Goal: Task Accomplishment & Management: Use online tool/utility

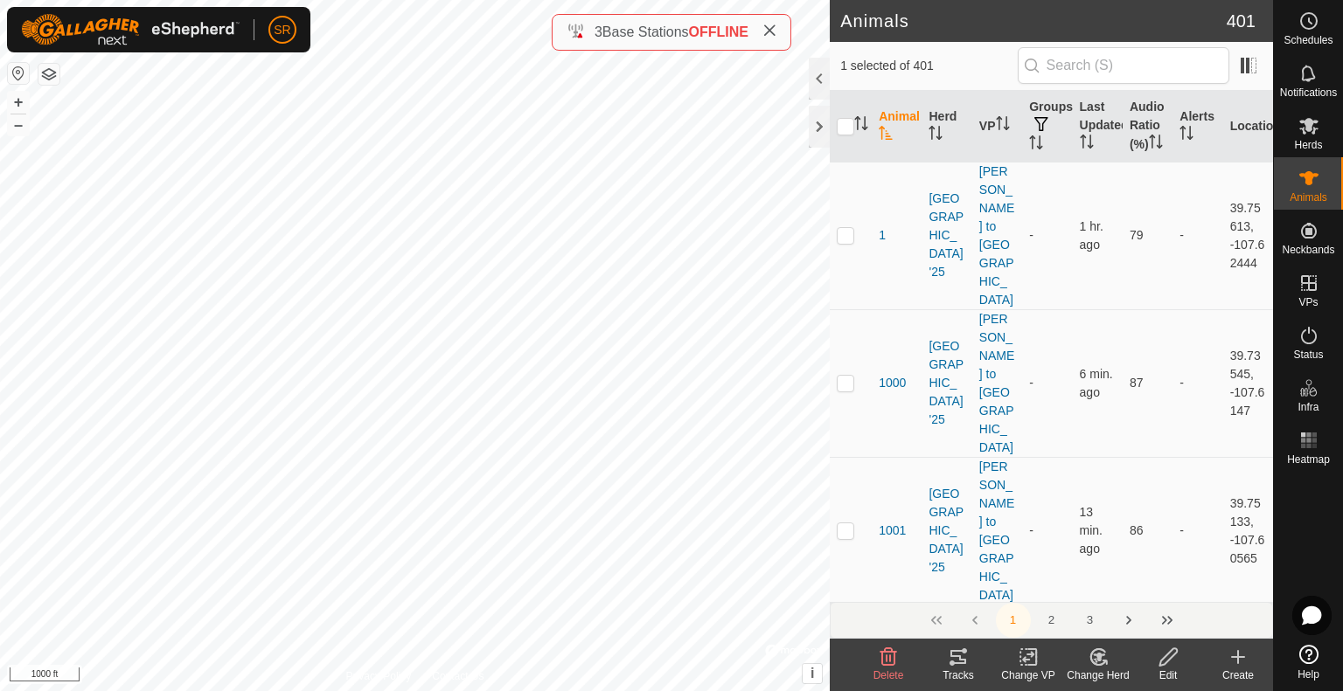
click at [962, 662] on icon at bounding box center [958, 657] width 21 height 21
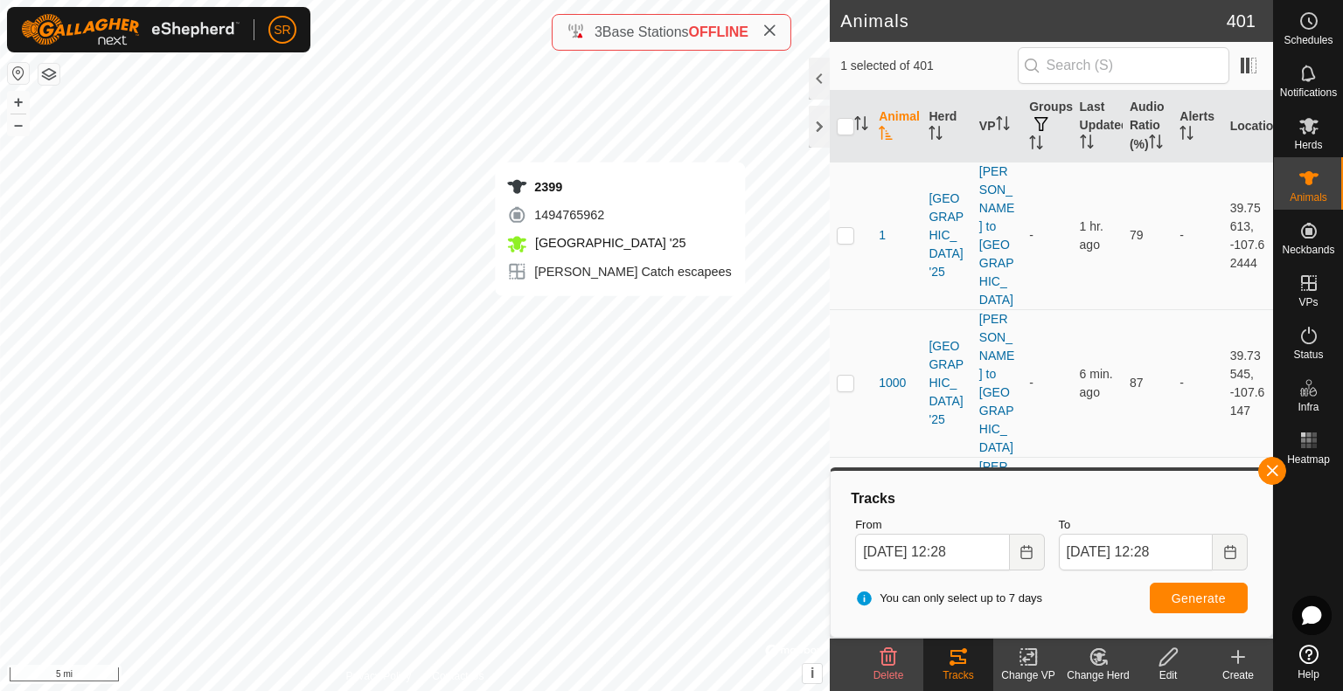
checkbox input "true"
checkbox input "false"
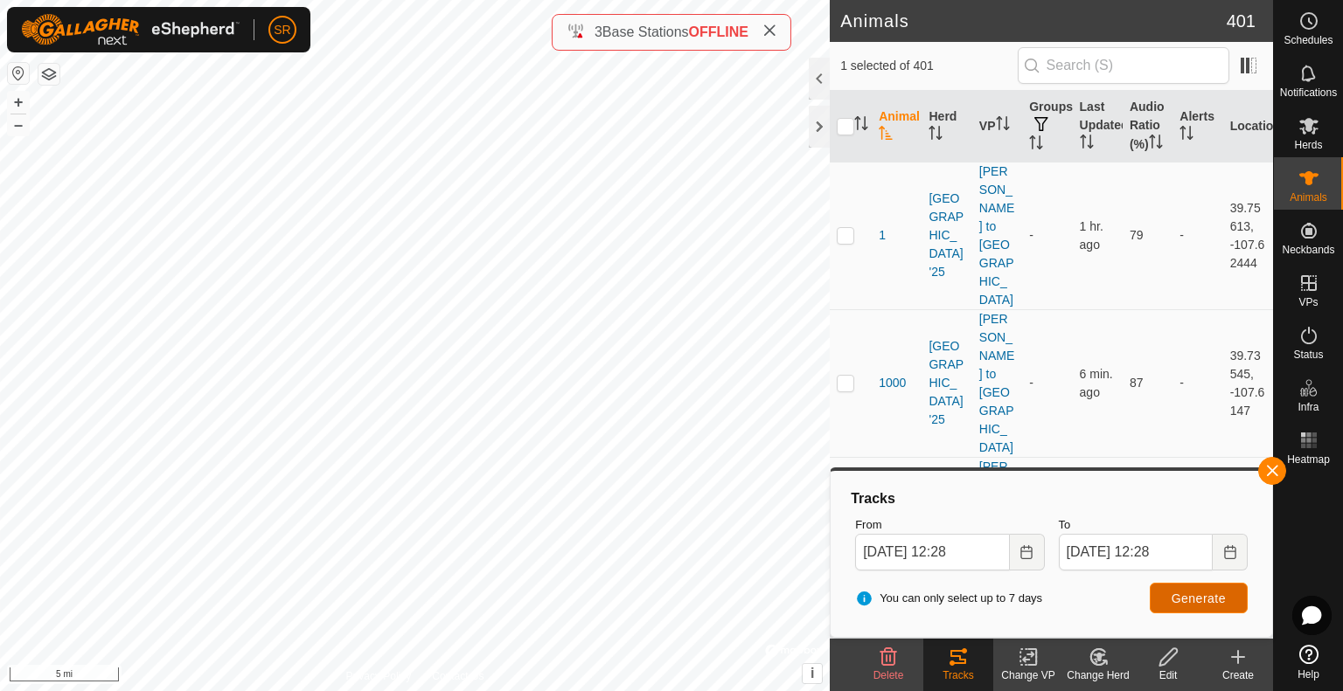
click at [1205, 595] on span "Generate" at bounding box center [1198, 599] width 54 height 14
click at [843, 135] on input "checkbox" at bounding box center [845, 126] width 17 height 17
checkbox input "false"
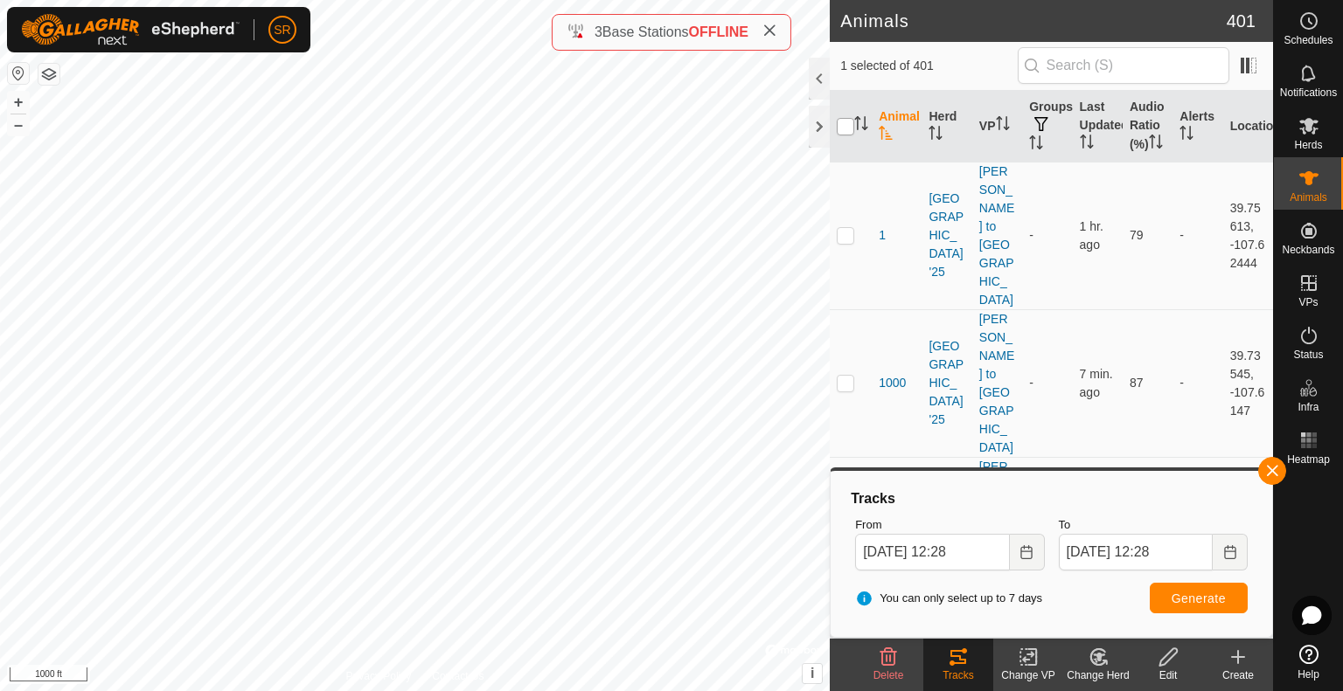
checkbox input "false"
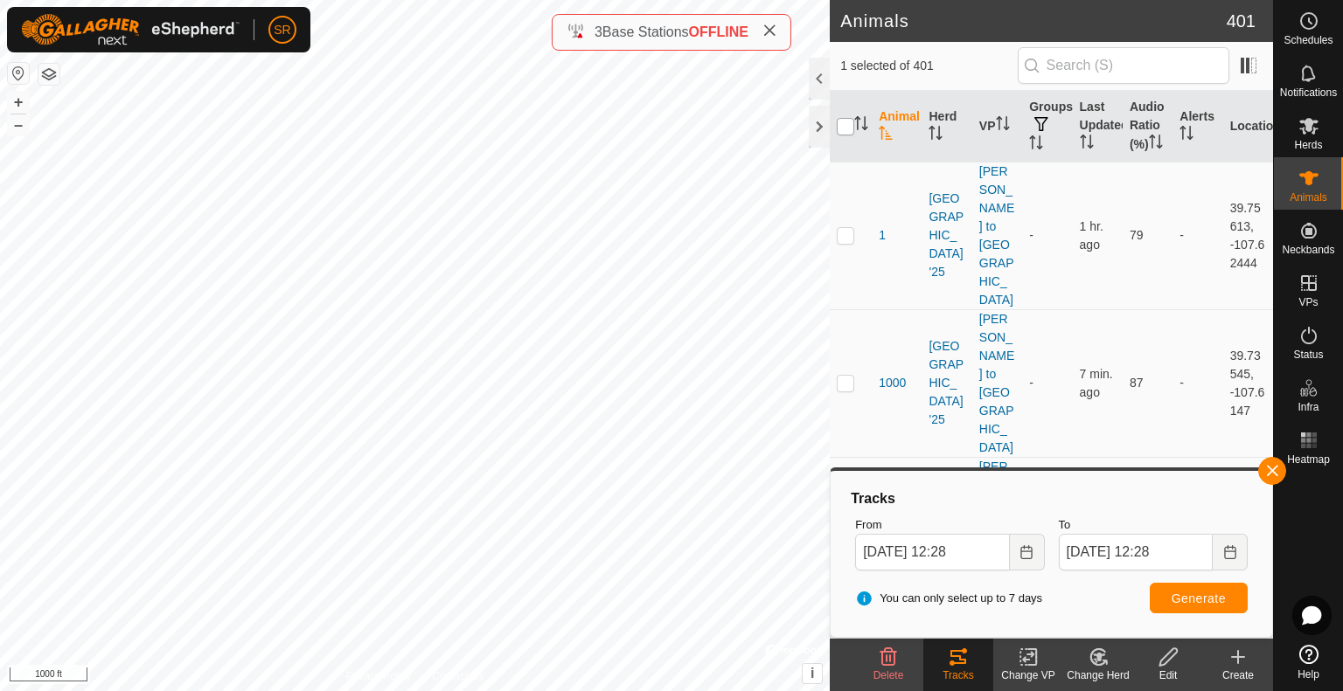
checkbox input "false"
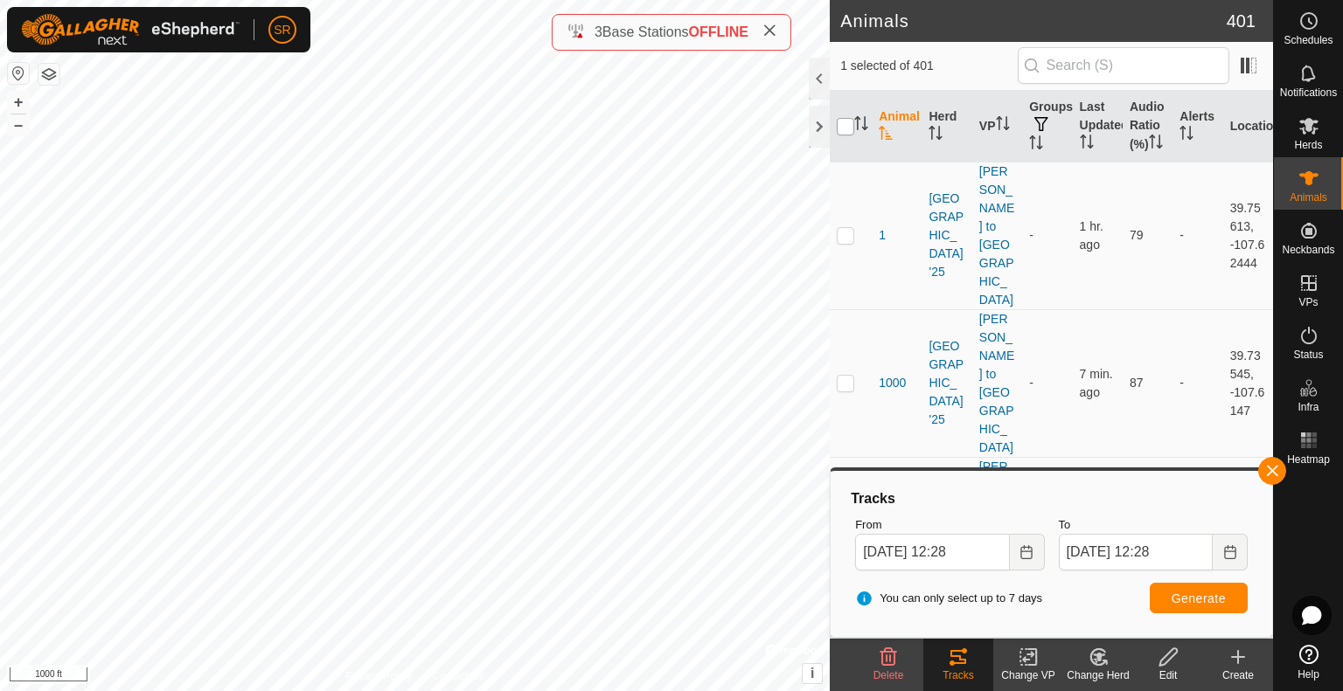
checkbox input "false"
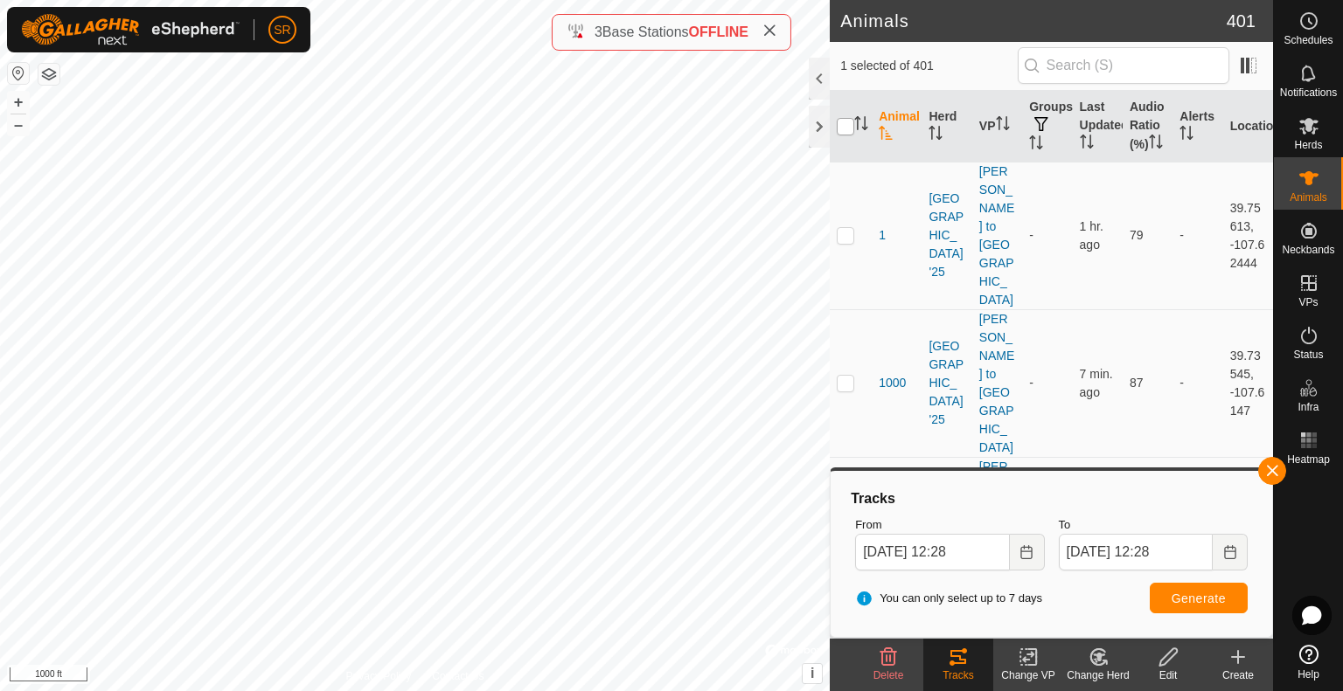
checkbox input "false"
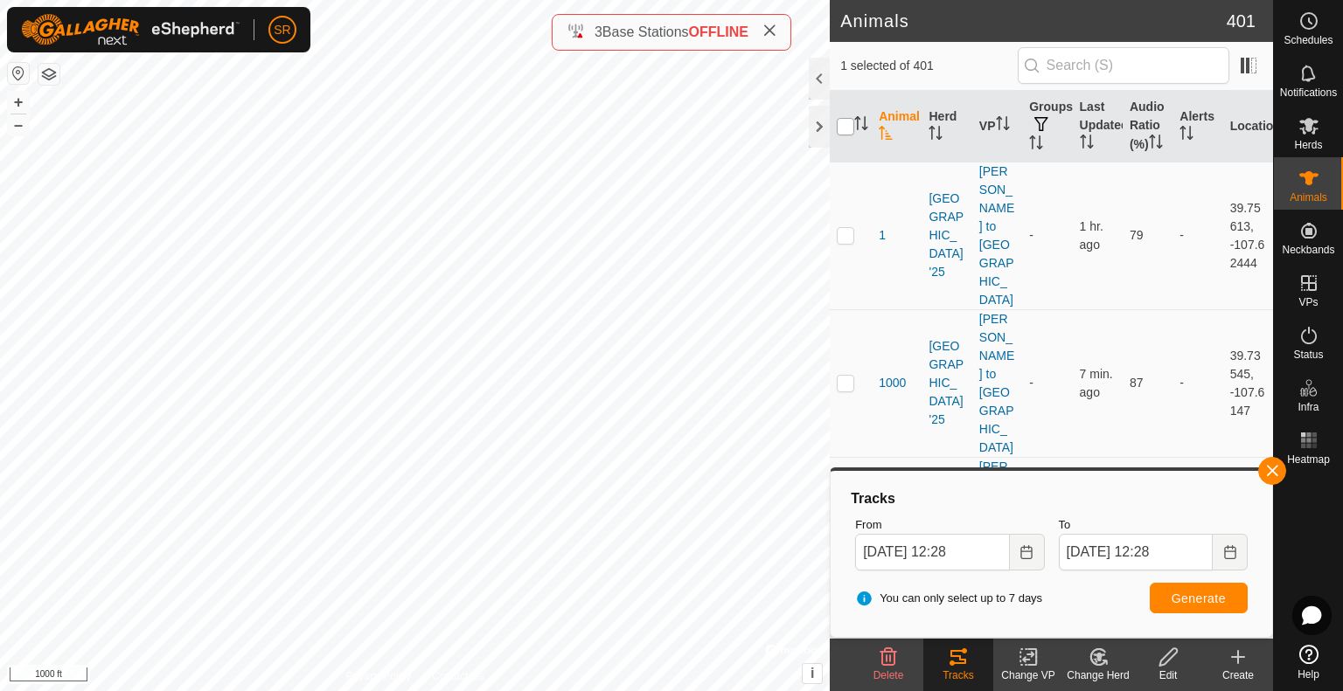
checkbox input "false"
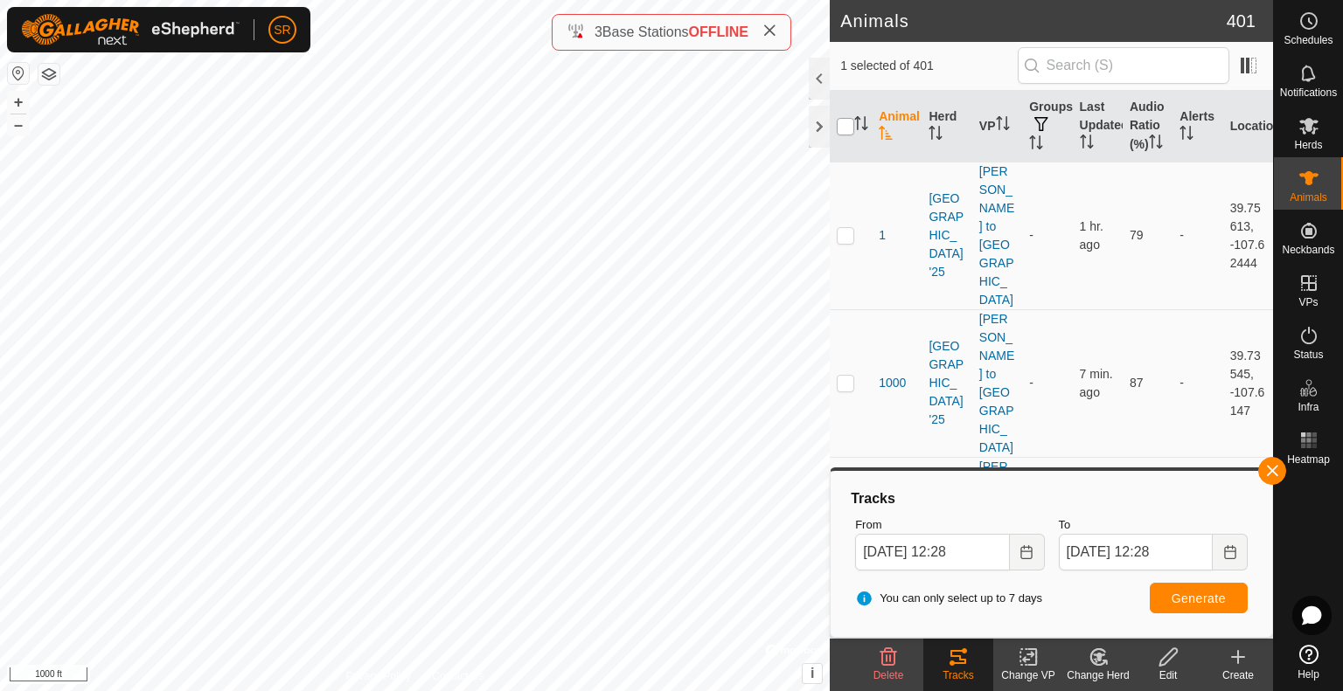
checkbox input "false"
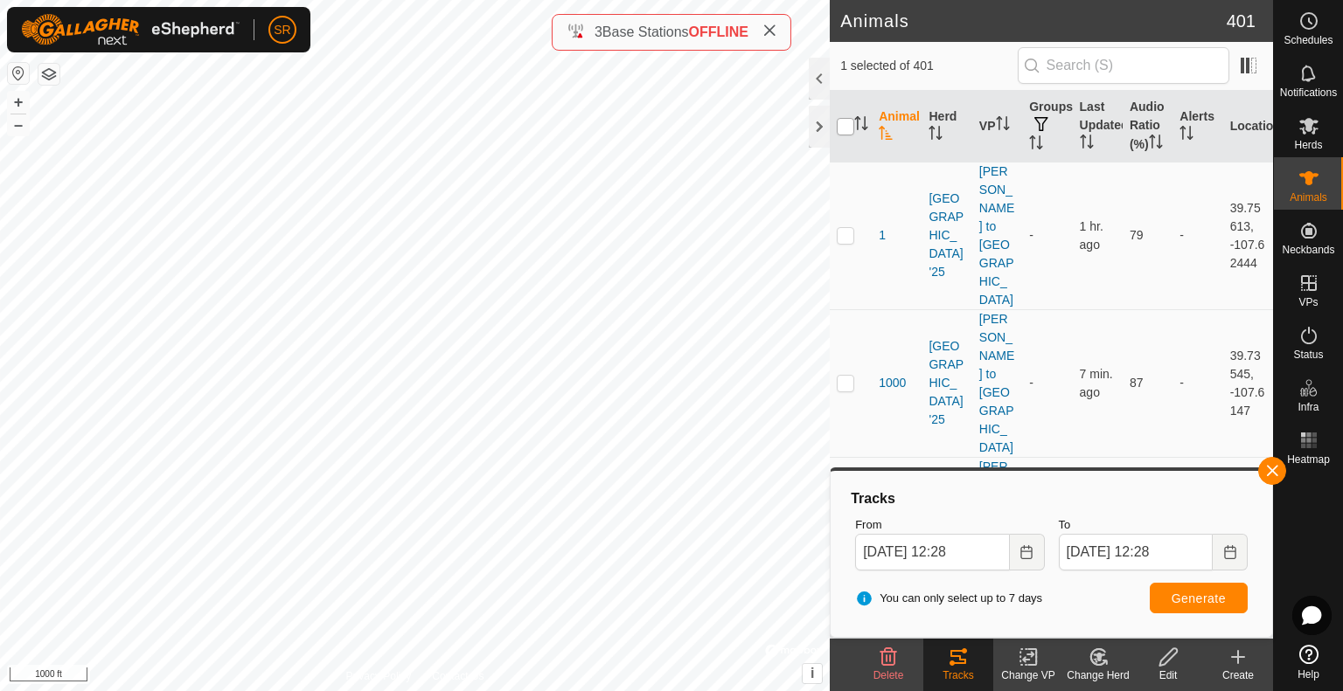
checkbox input "false"
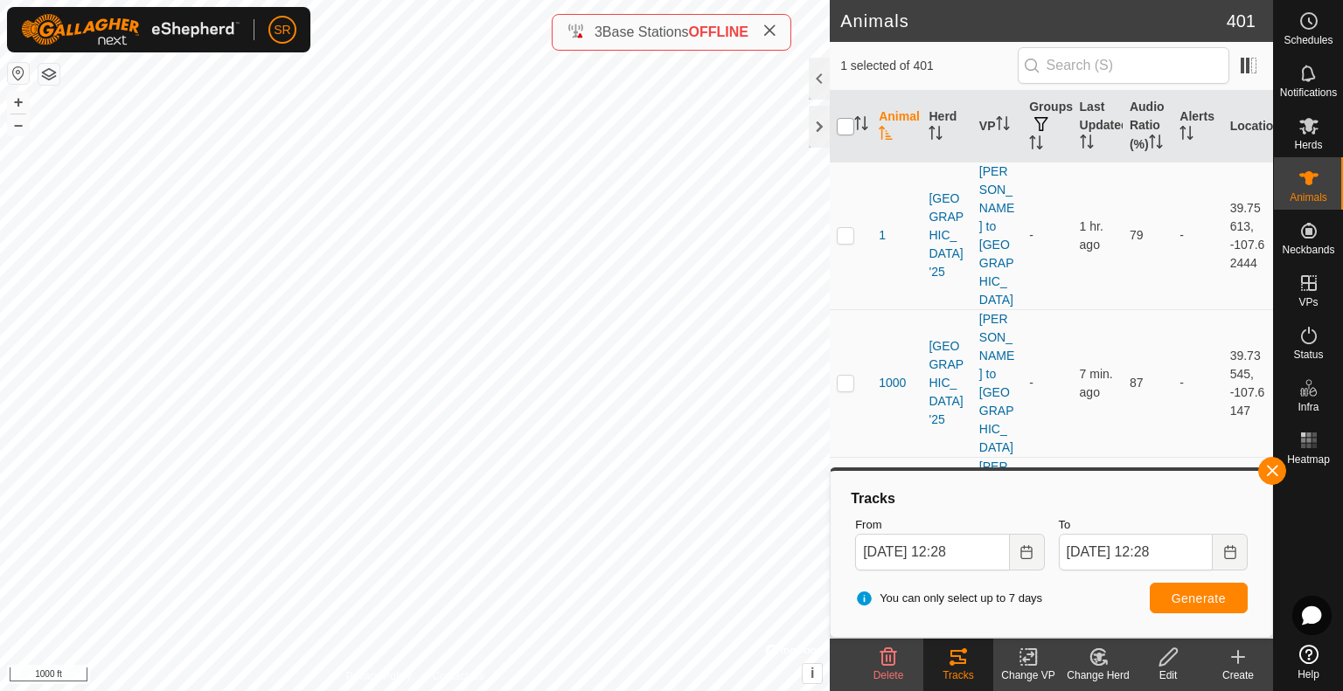
checkbox input "false"
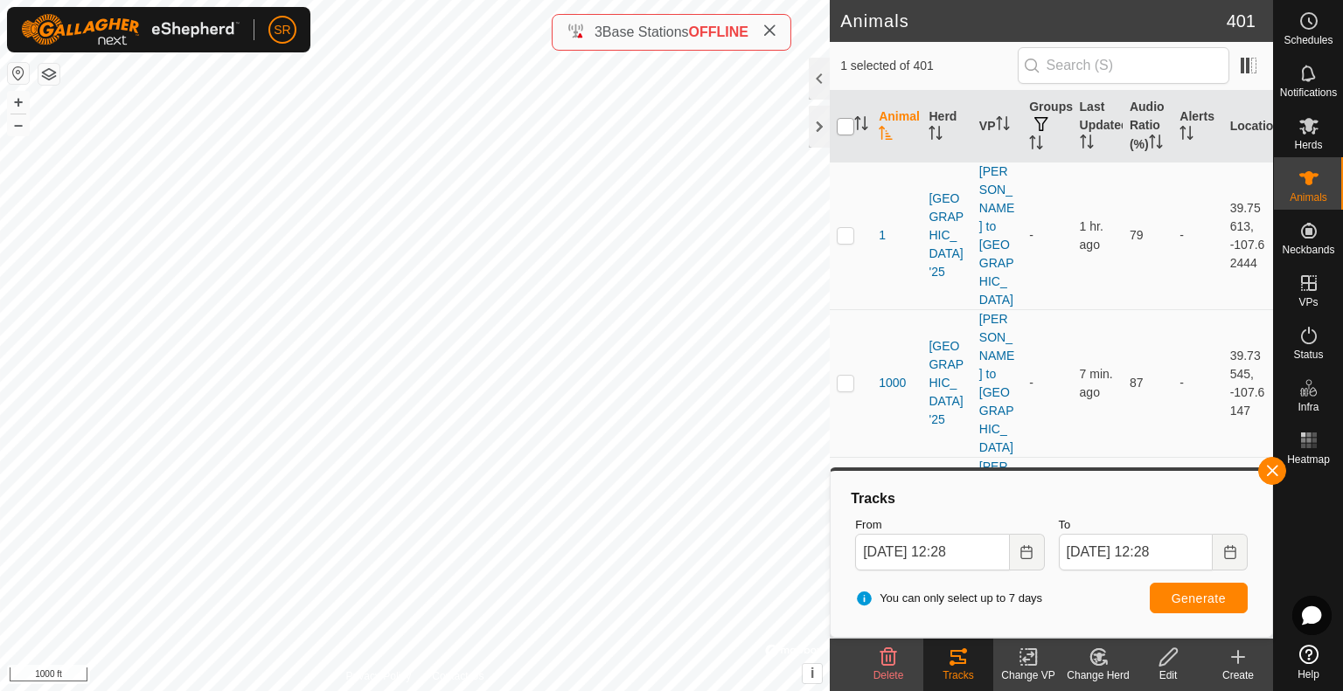
checkbox input "false"
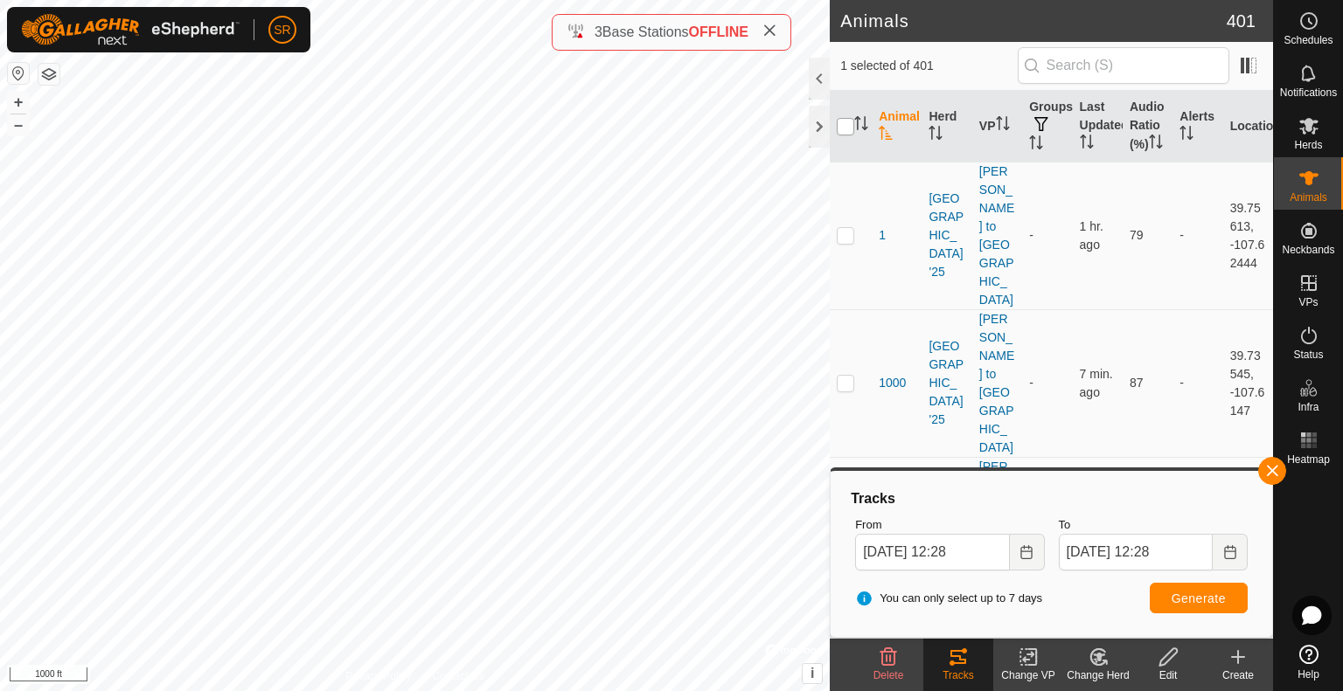
checkbox input "false"
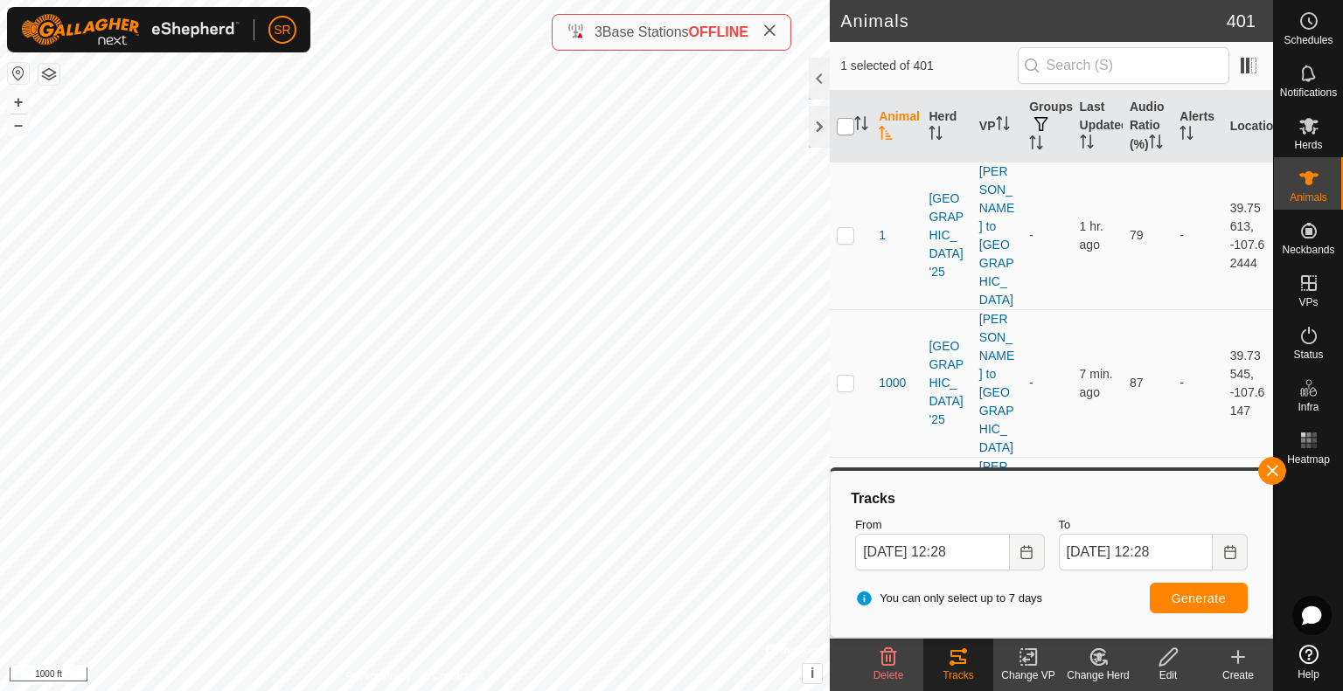
checkbox input "false"
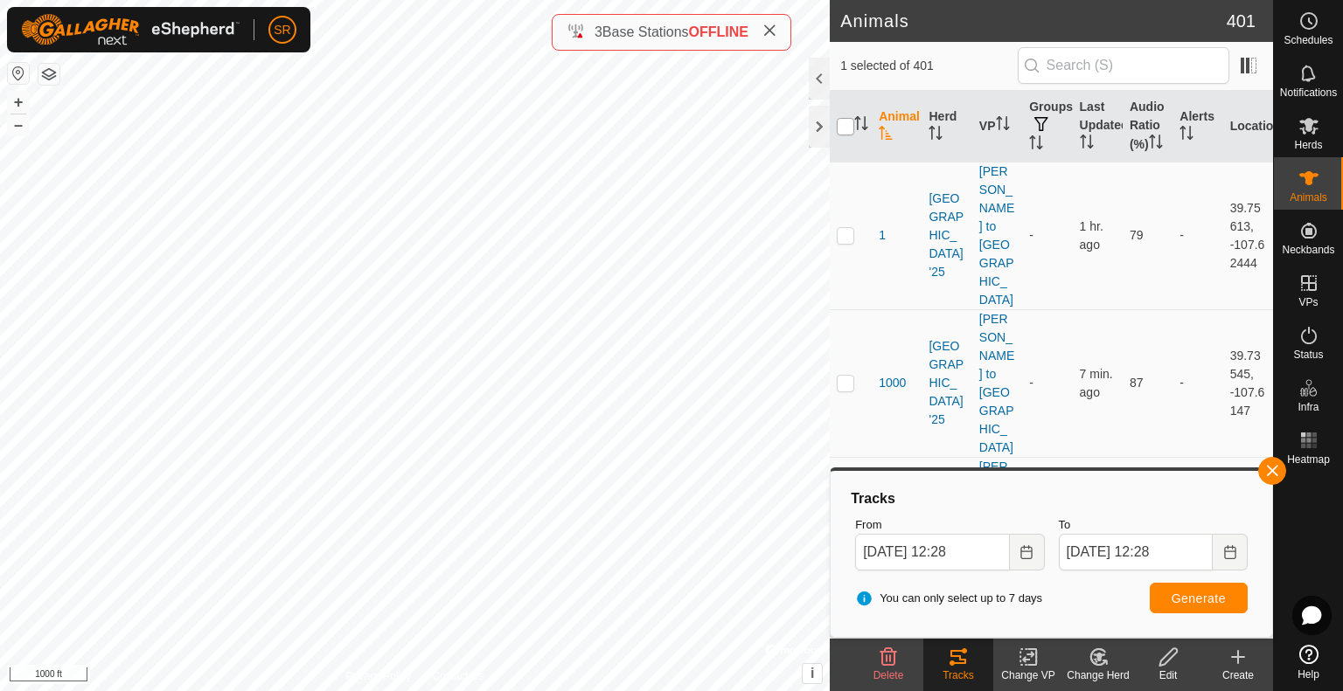
checkbox input "false"
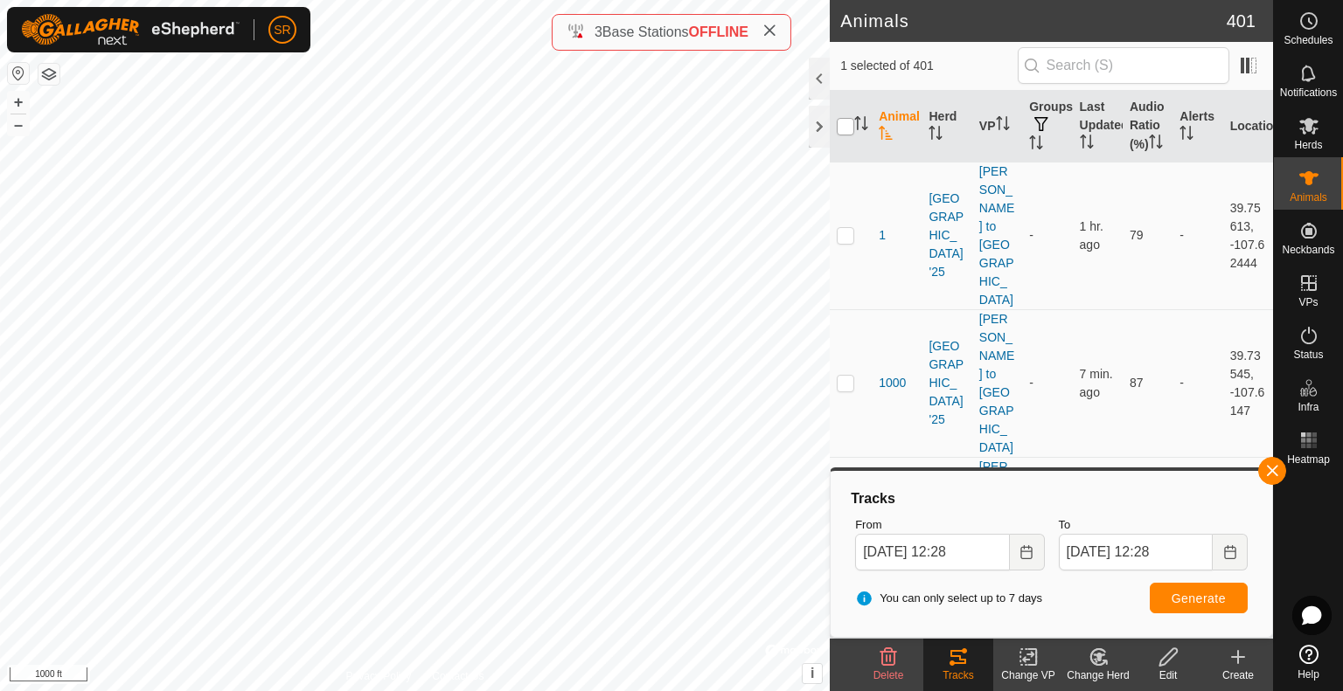
checkbox input "false"
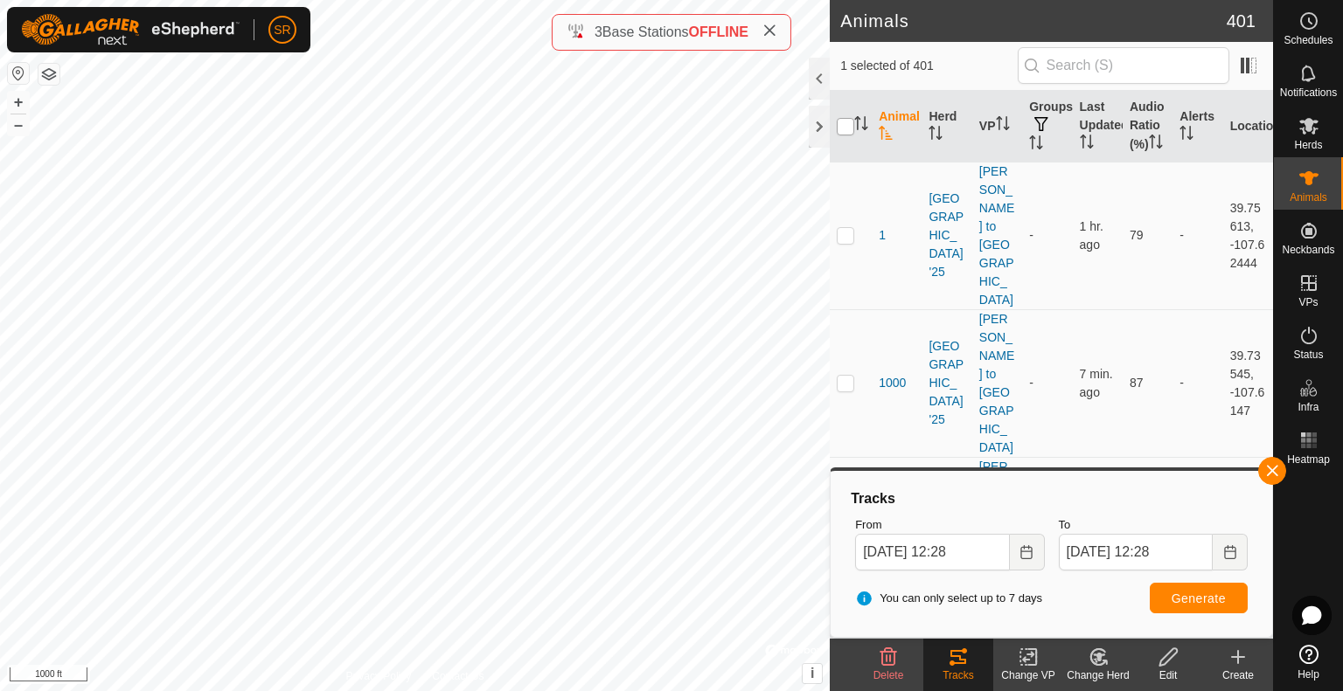
checkbox input "false"
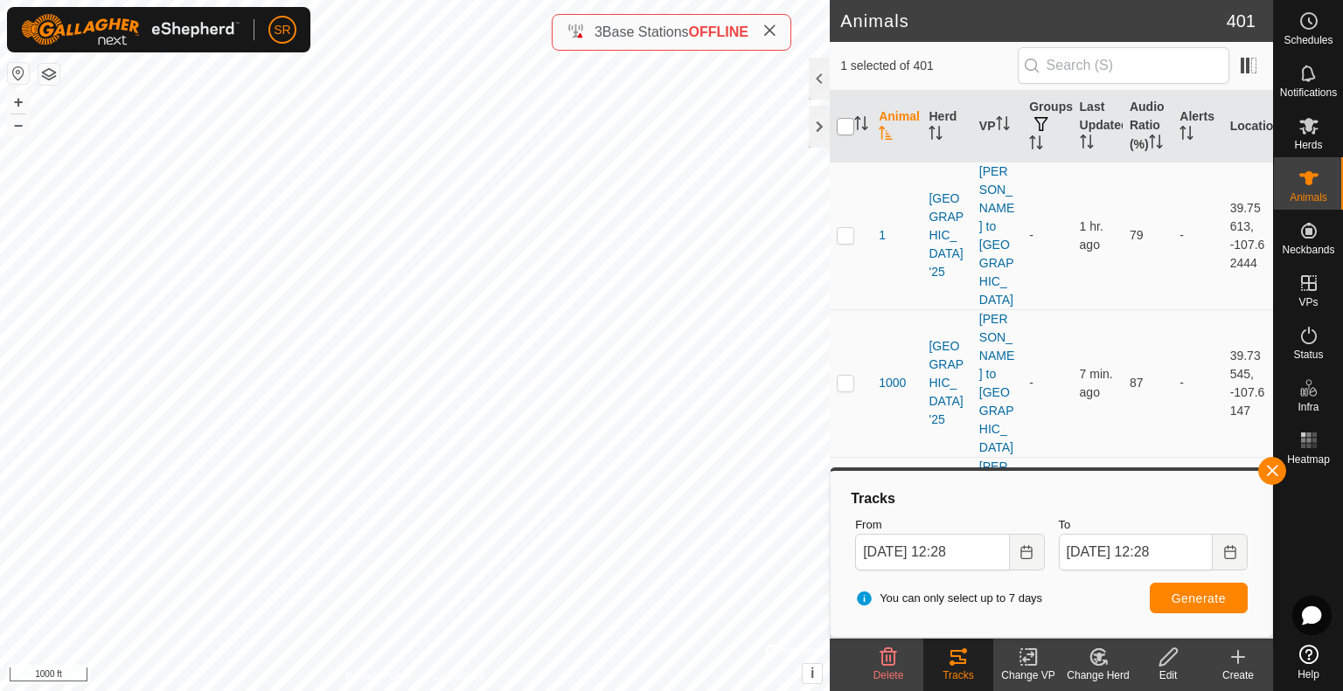
checkbox input "false"
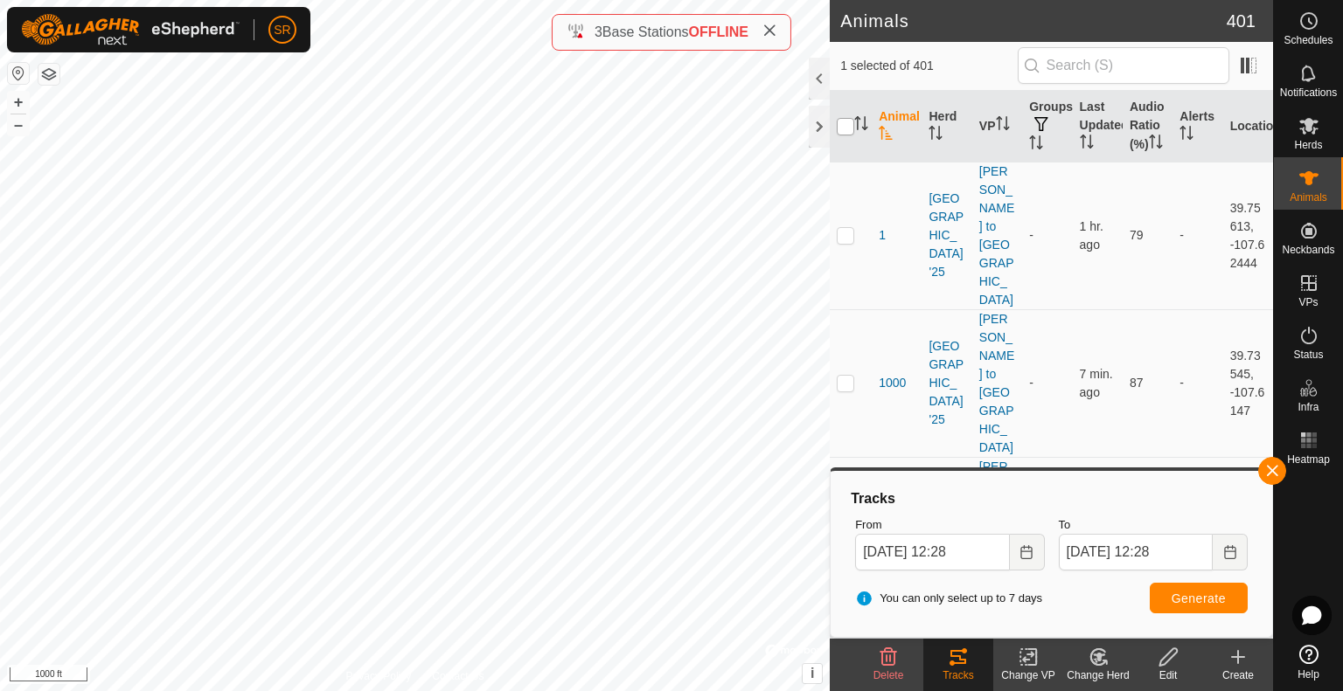
checkbox input "false"
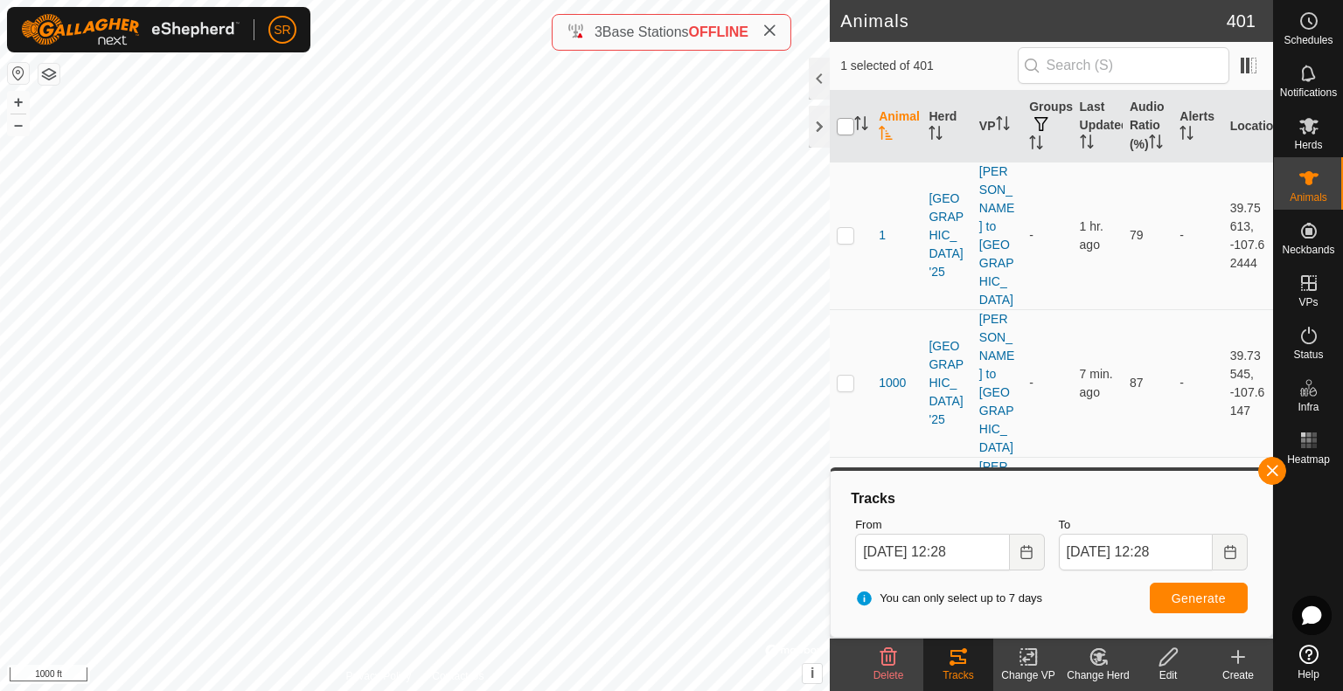
checkbox input "false"
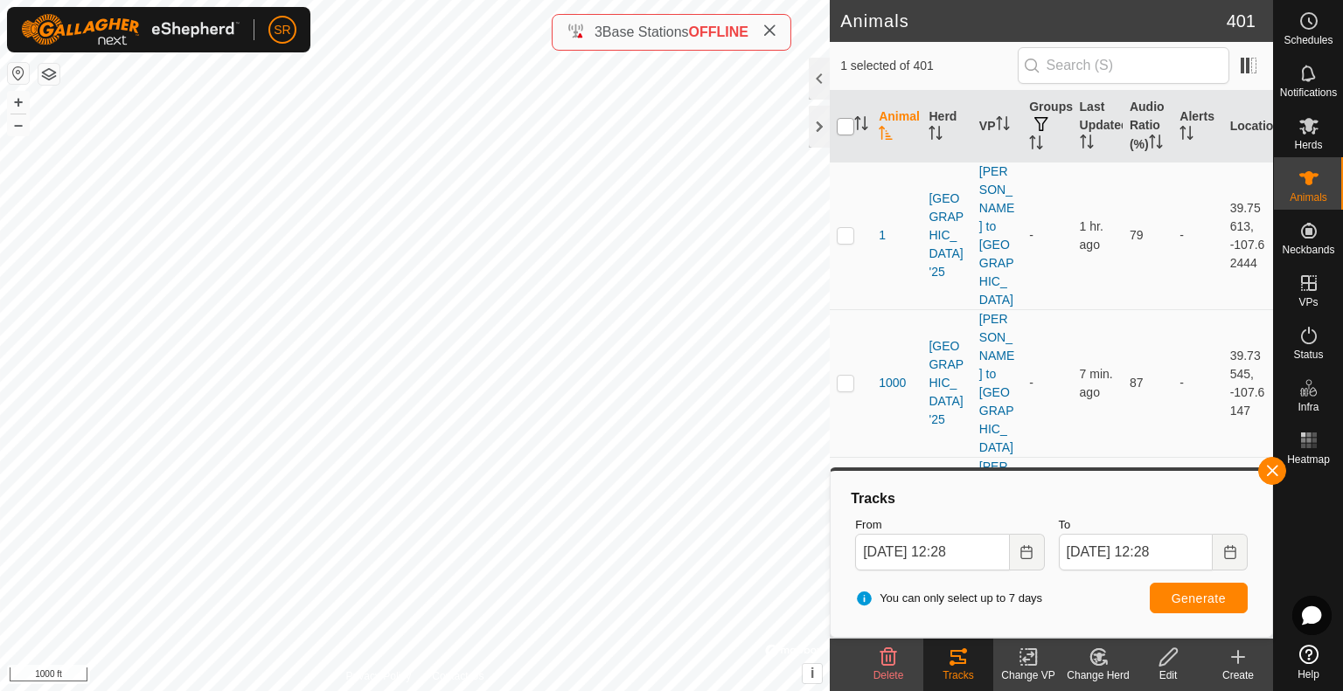
checkbox input "false"
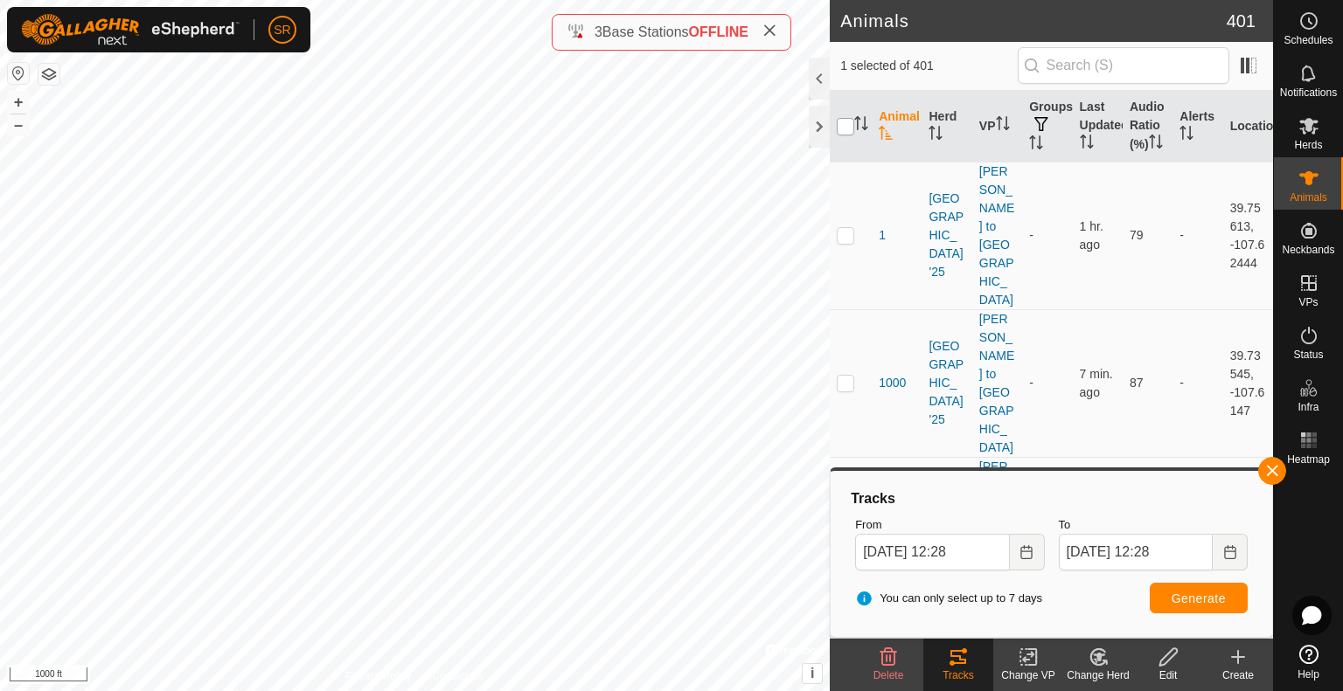
checkbox input "false"
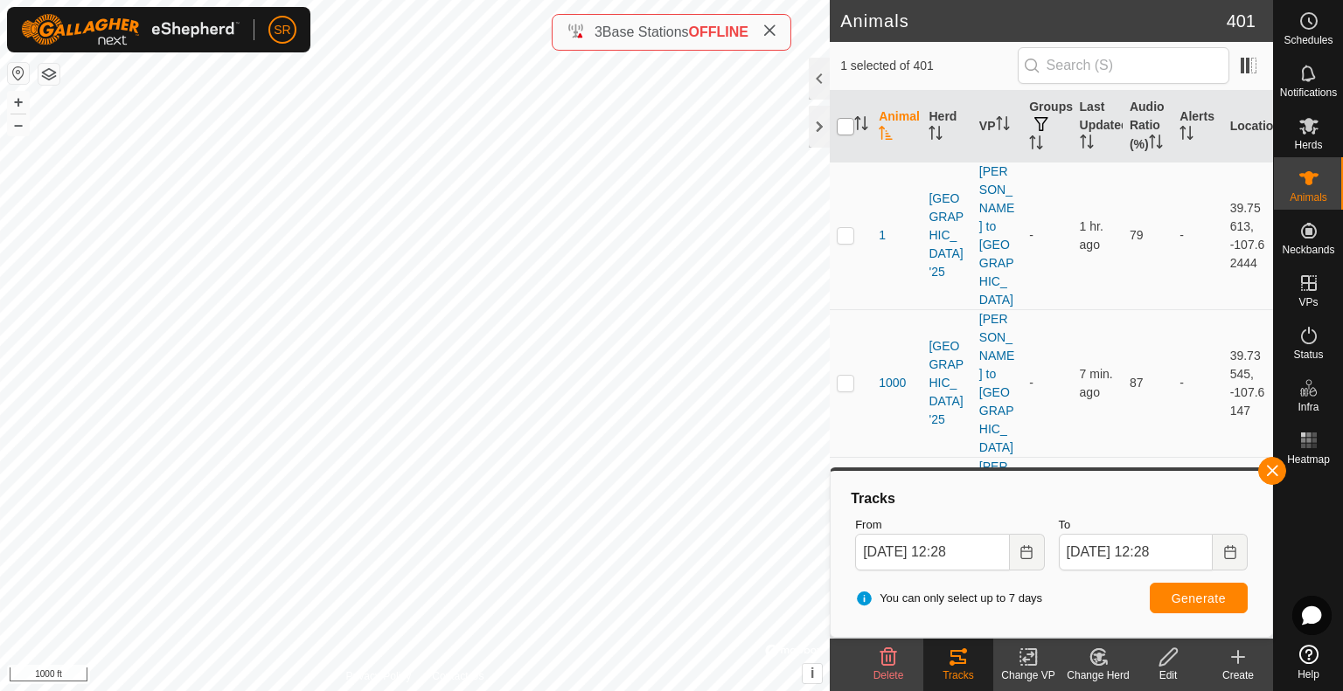
checkbox input "false"
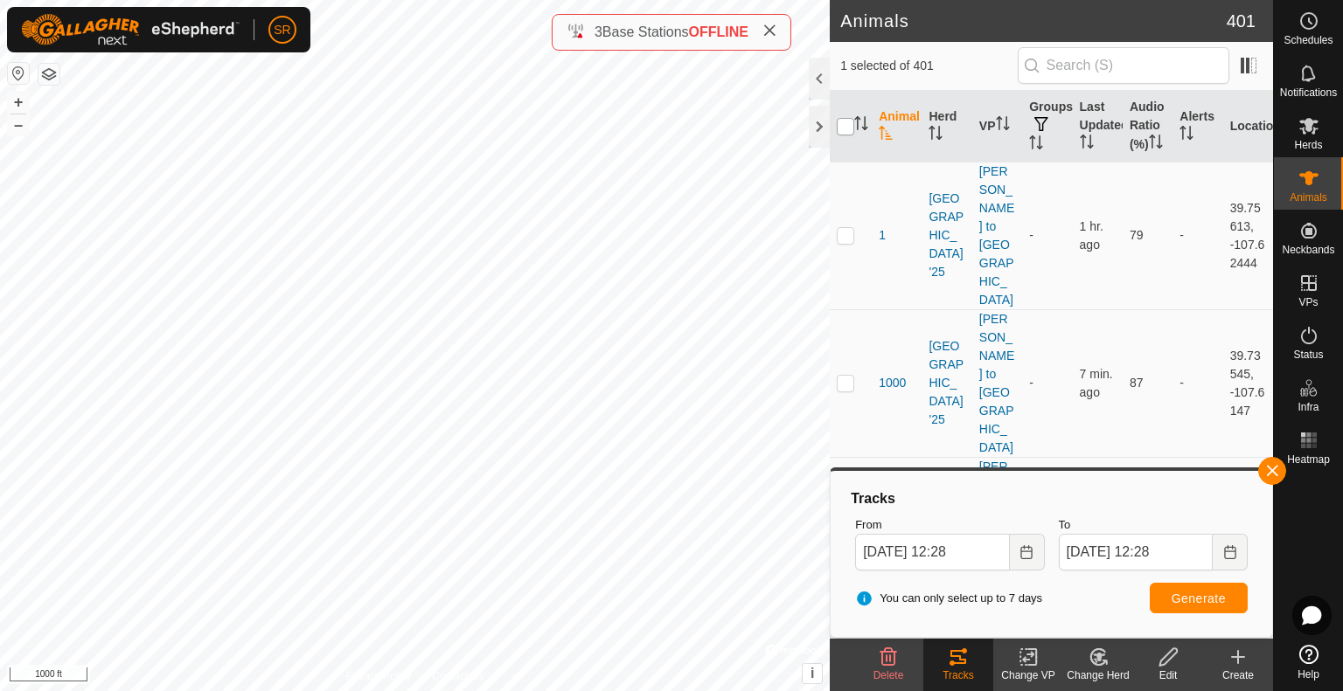
checkbox input "false"
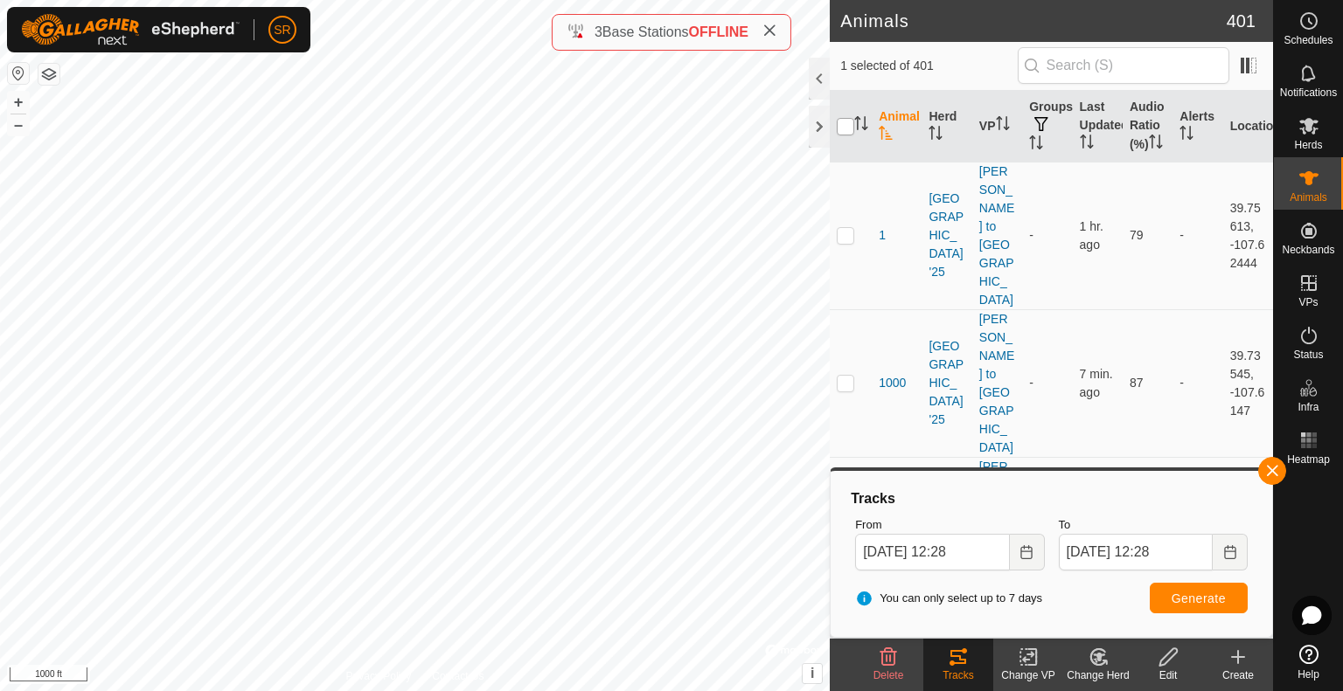
checkbox input "false"
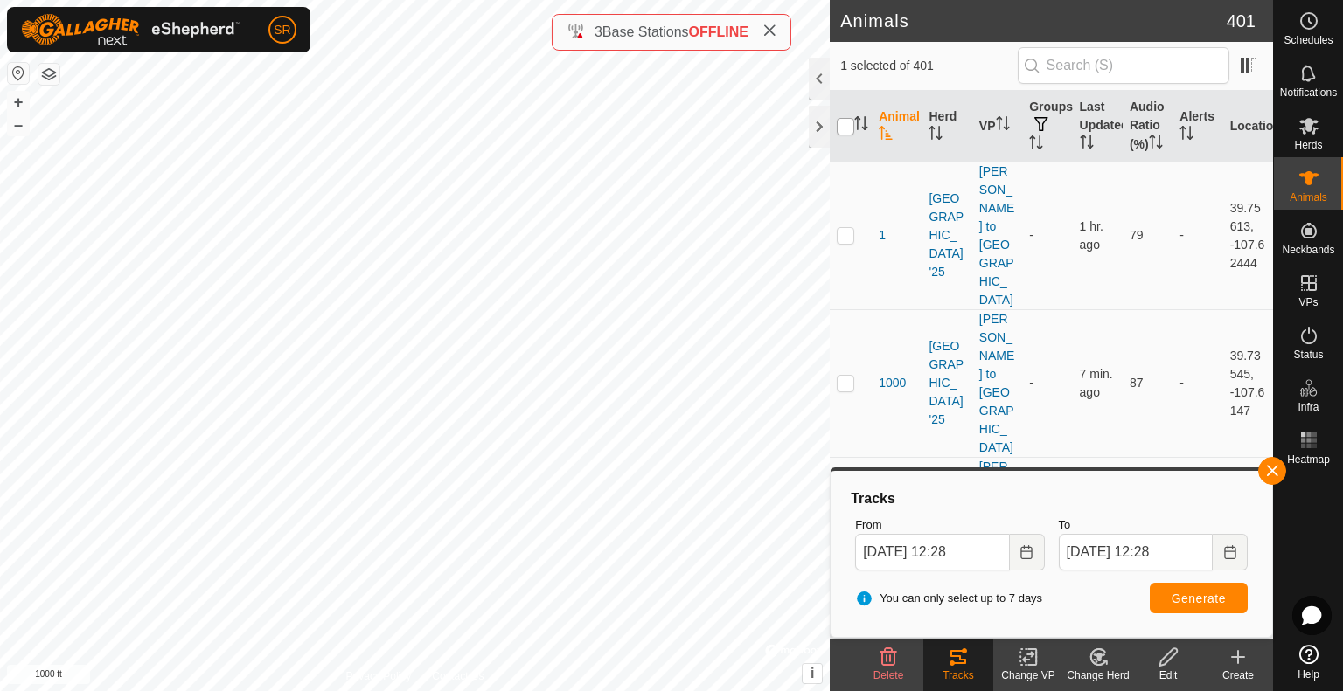
checkbox input "false"
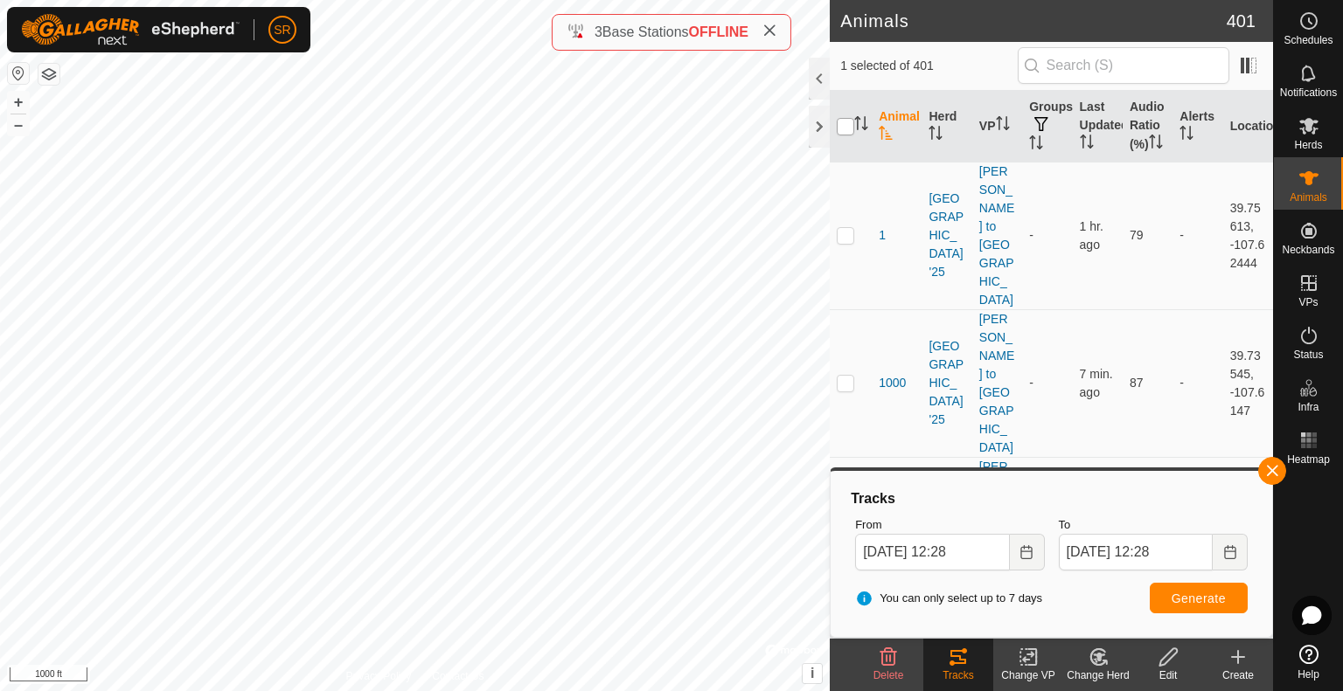
checkbox input "false"
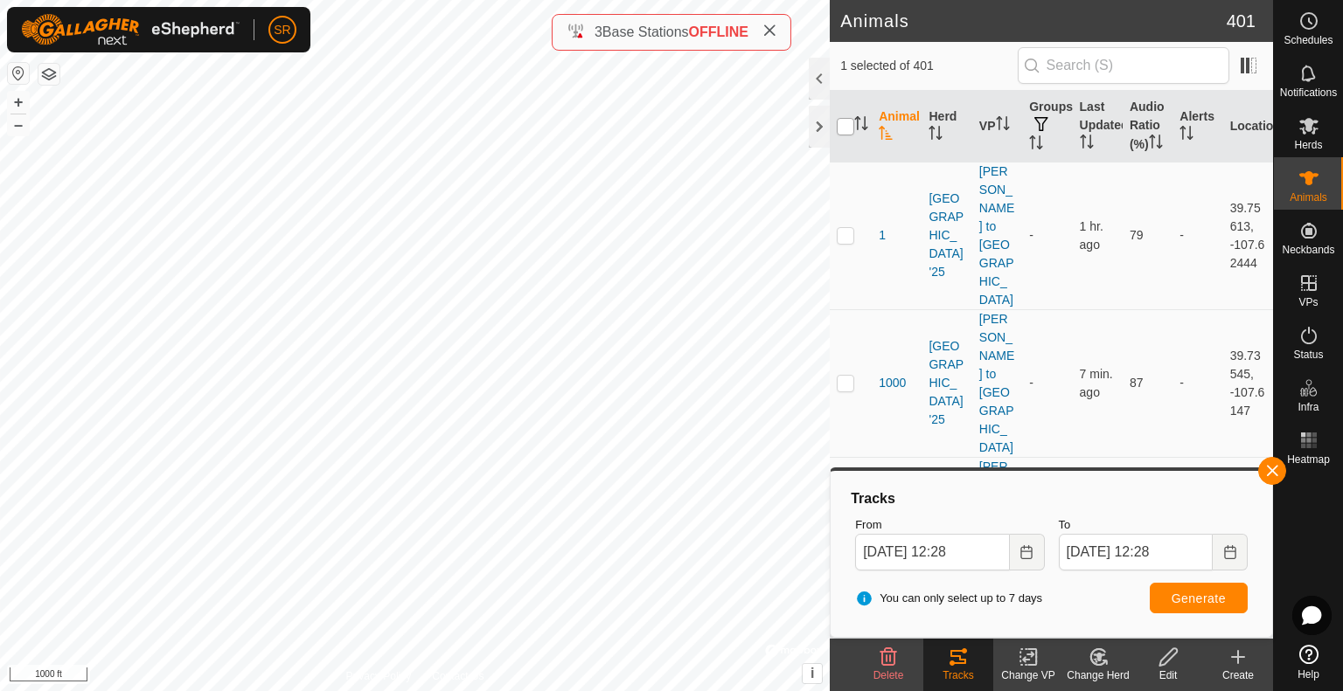
checkbox input "false"
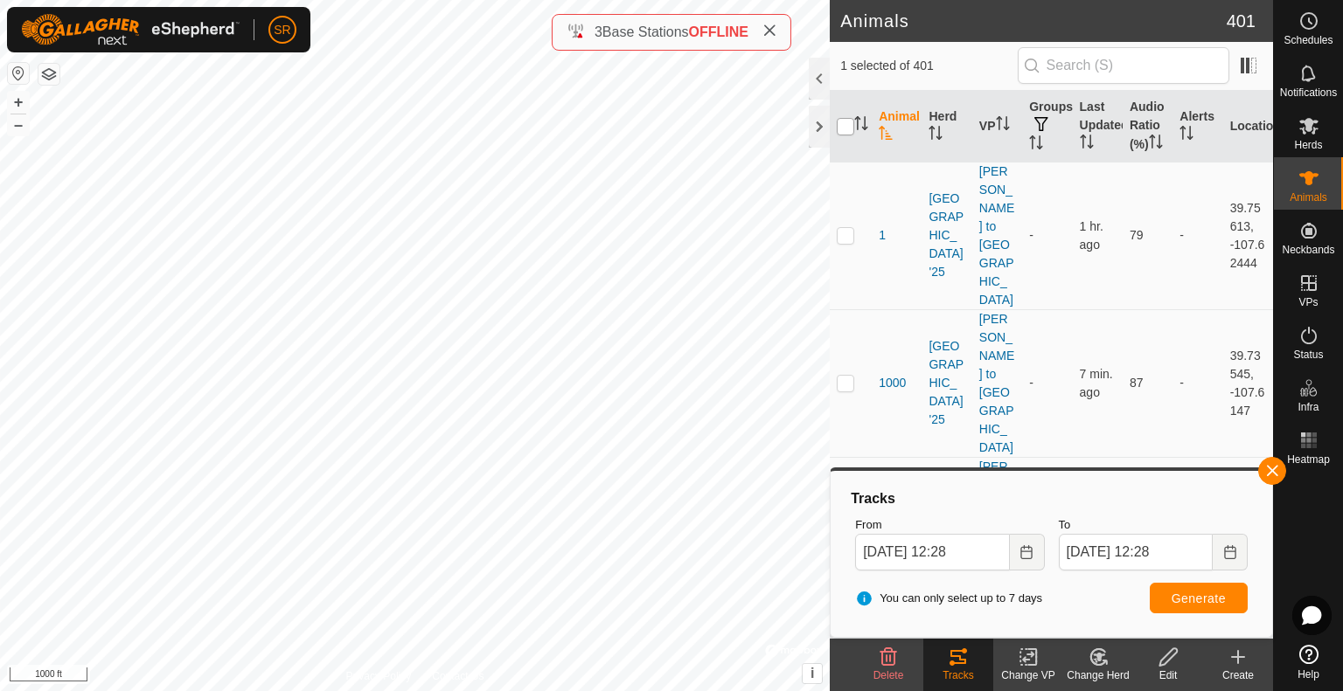
checkbox input "false"
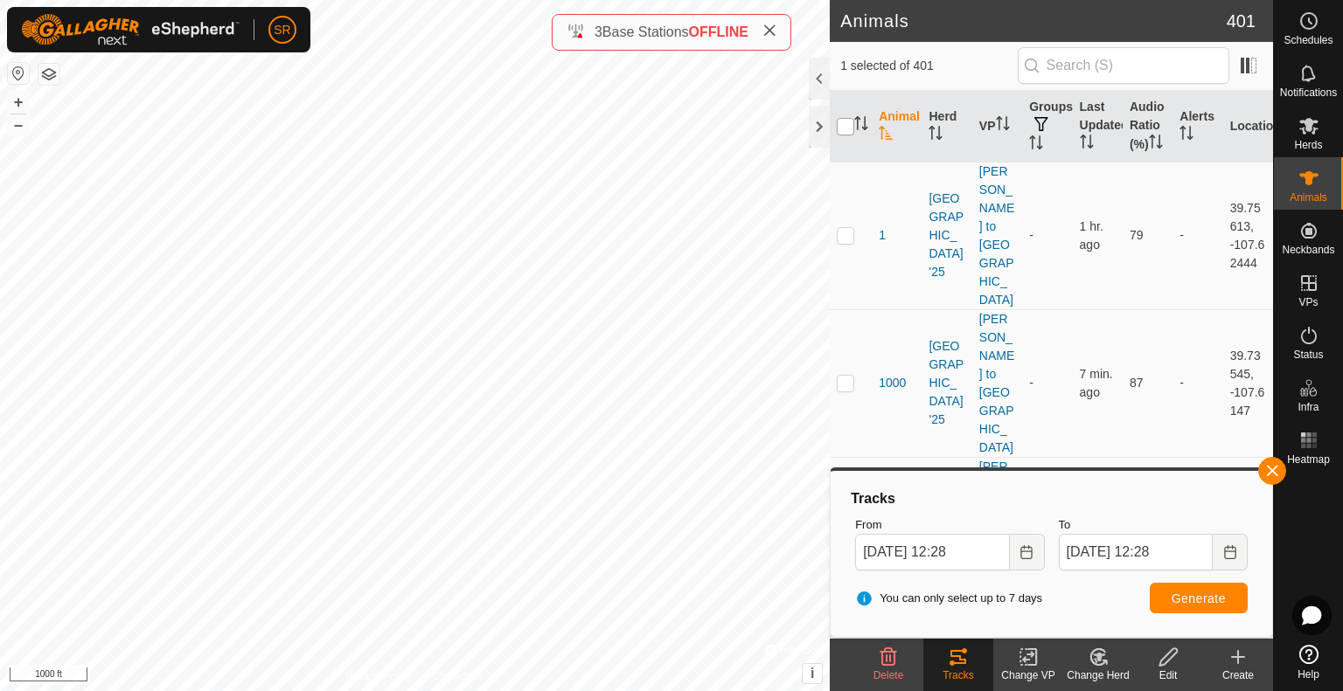
checkbox input "false"
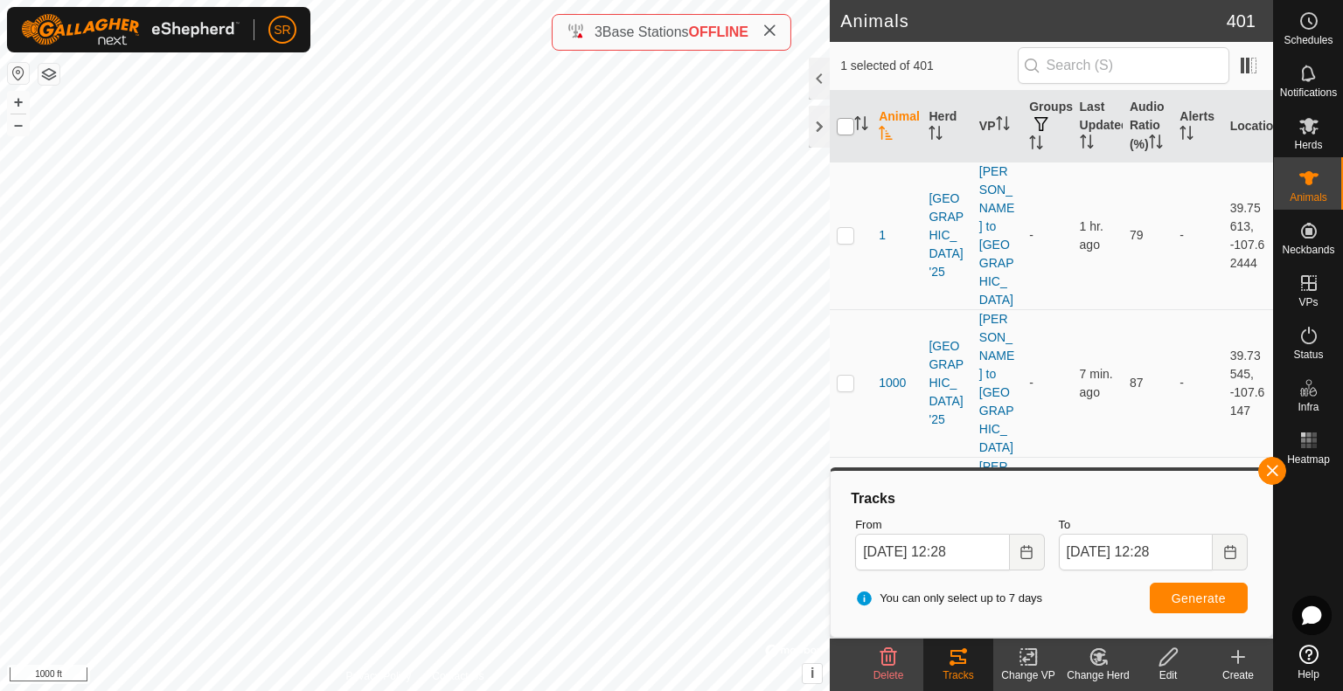
checkbox input "false"
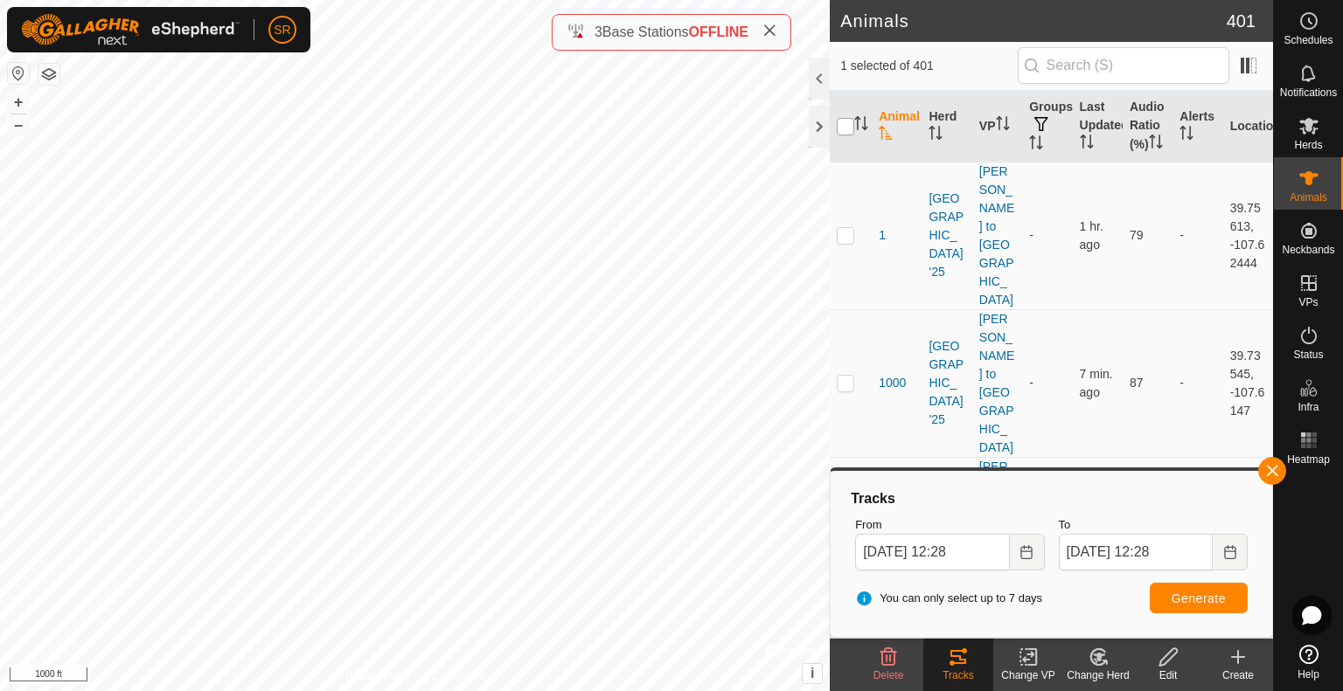
checkbox input "false"
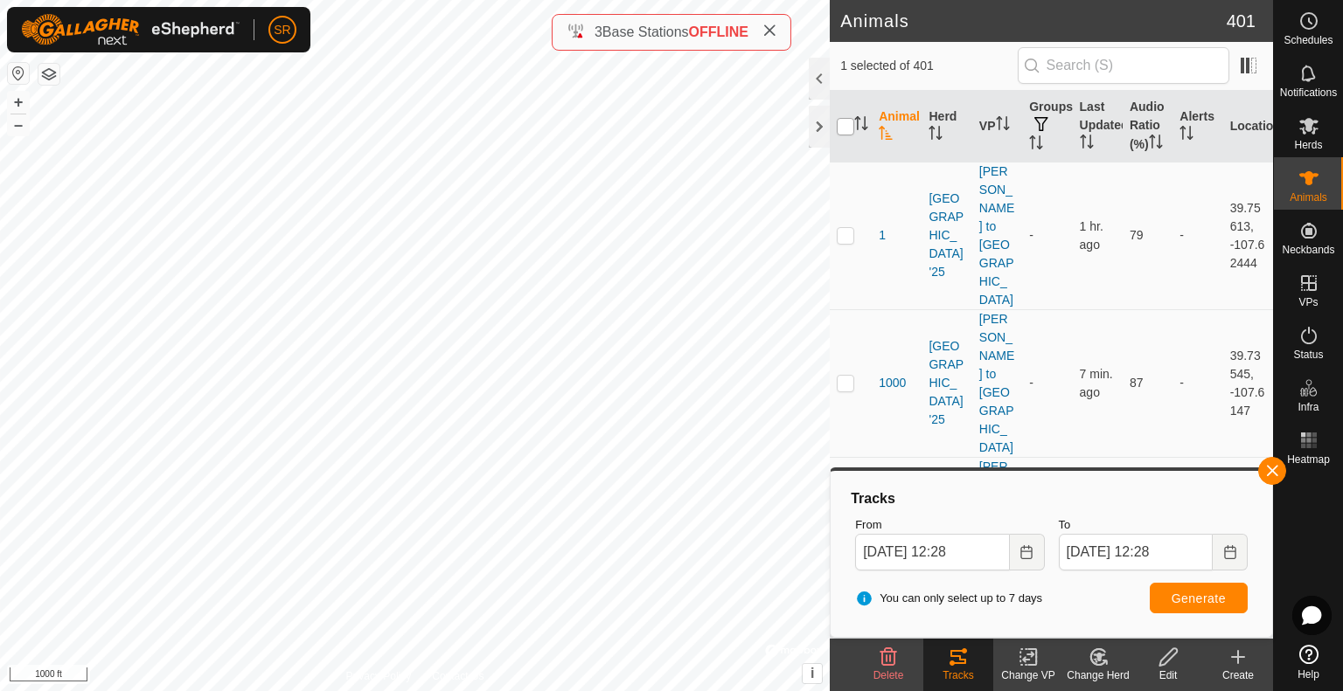
checkbox input "false"
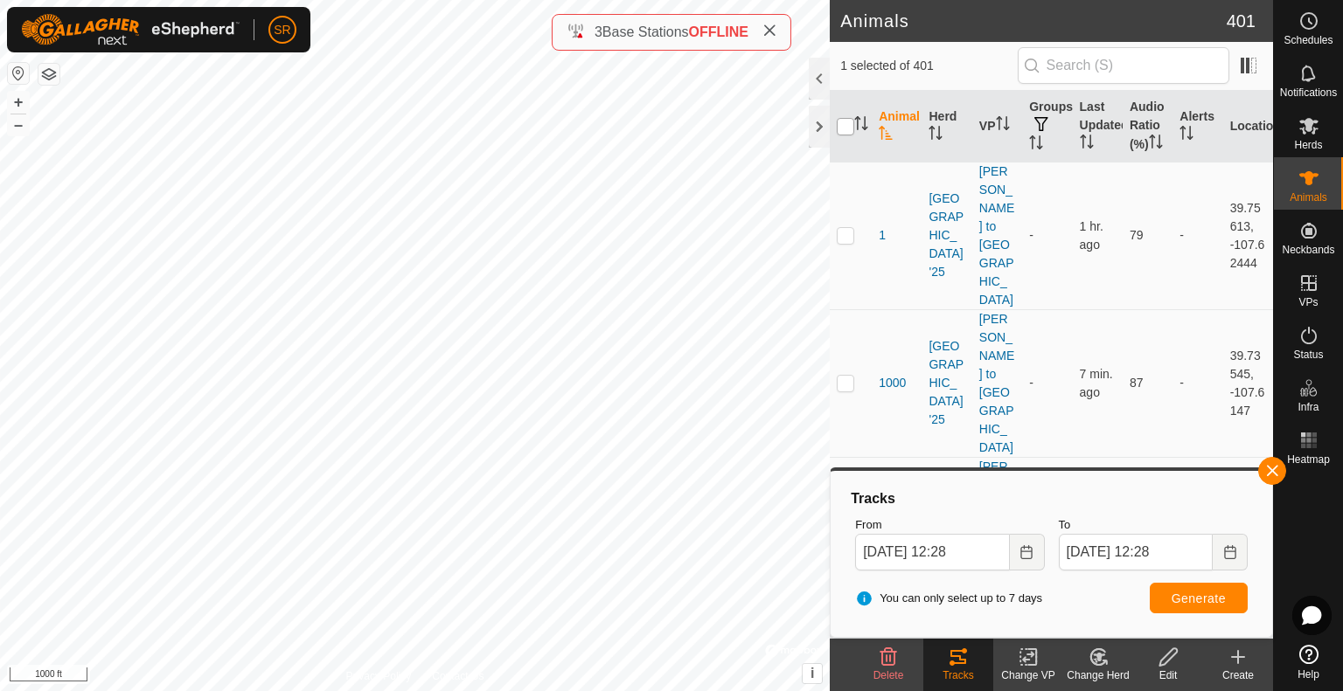
checkbox input "false"
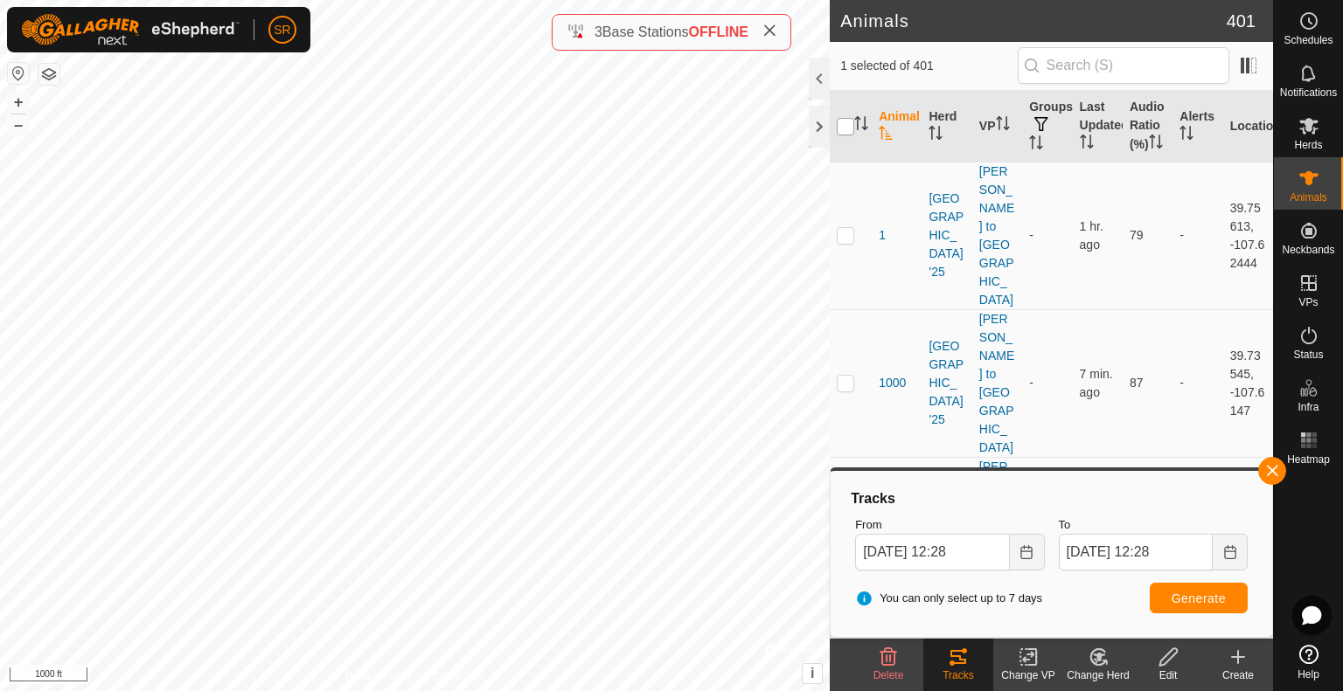
checkbox input "false"
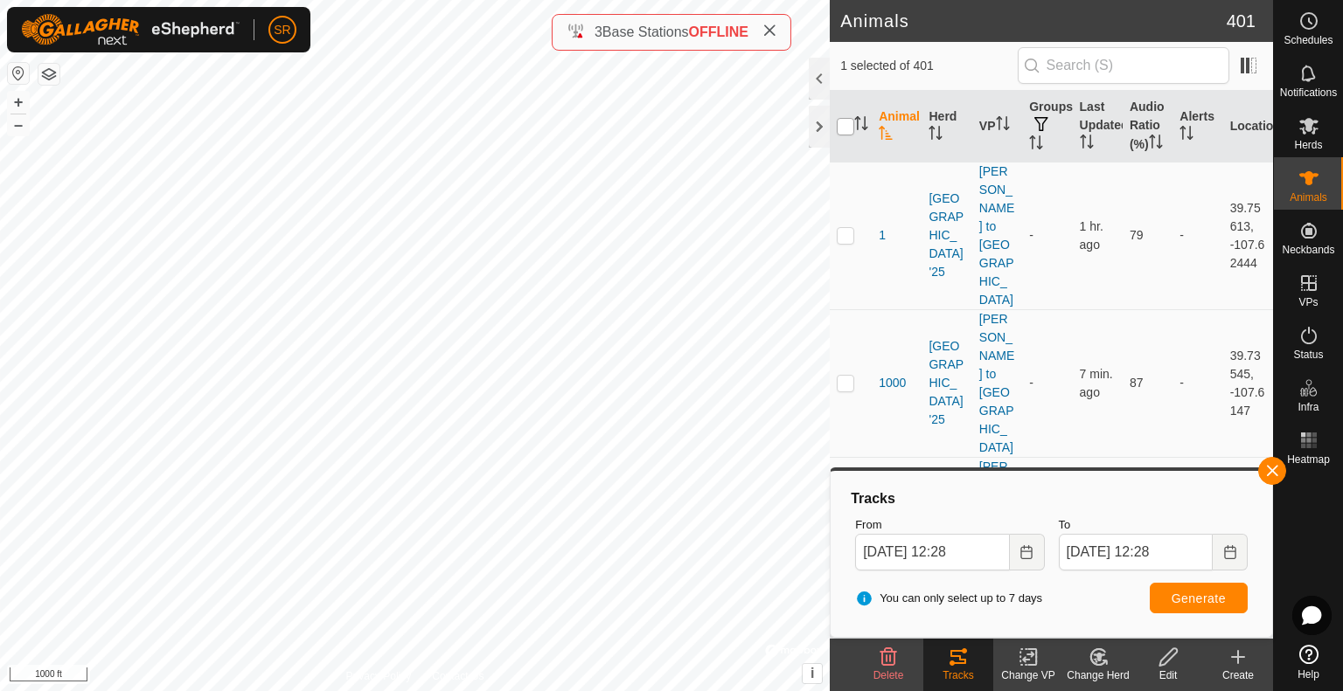
checkbox input "false"
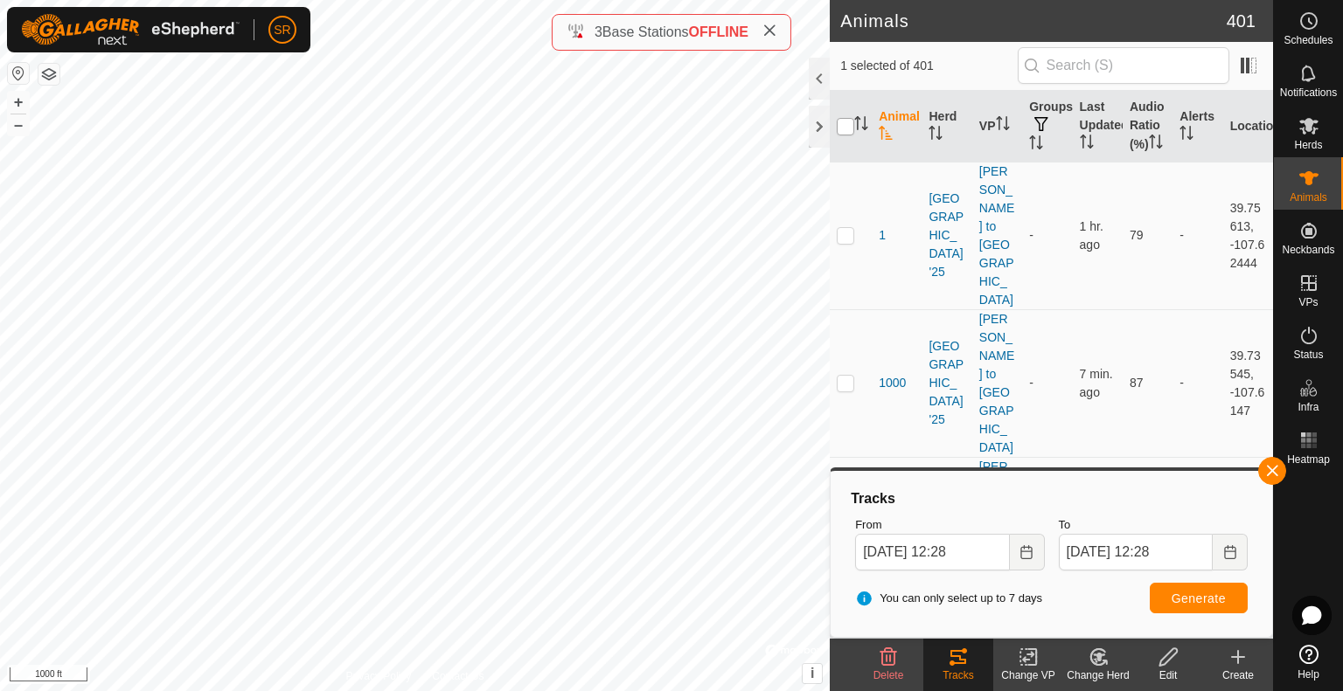
checkbox input "false"
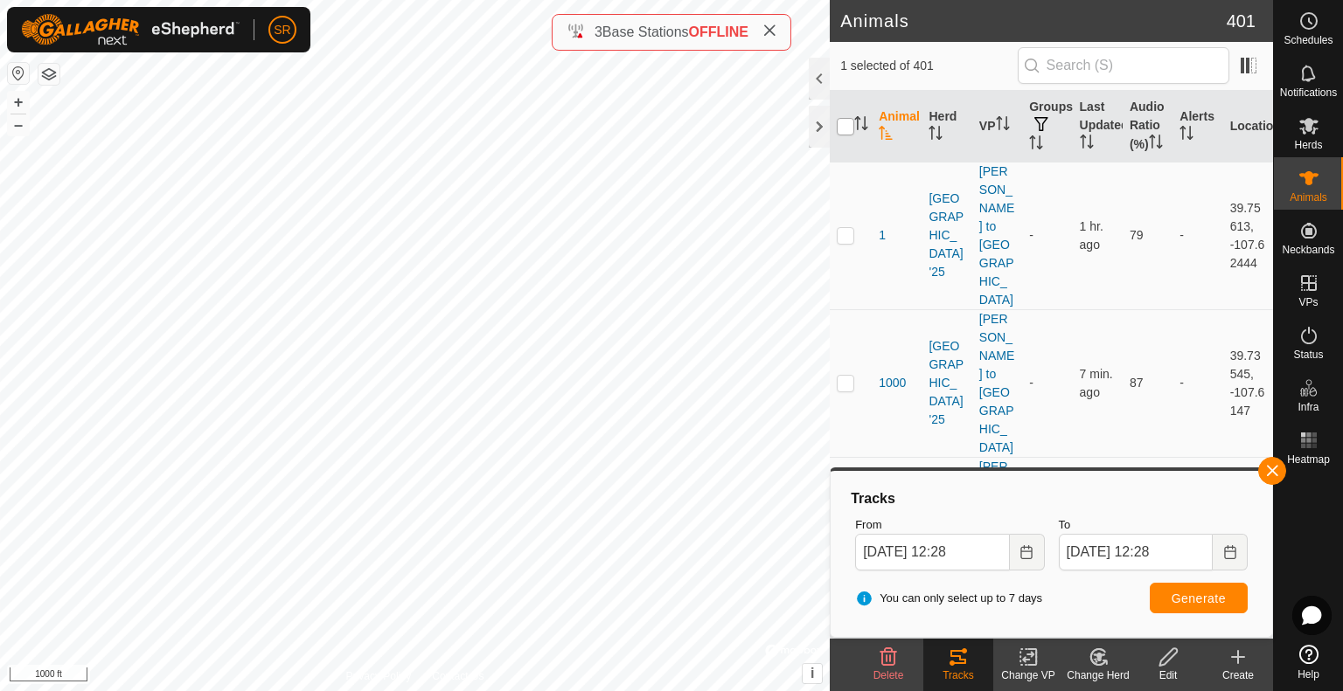
checkbox input "false"
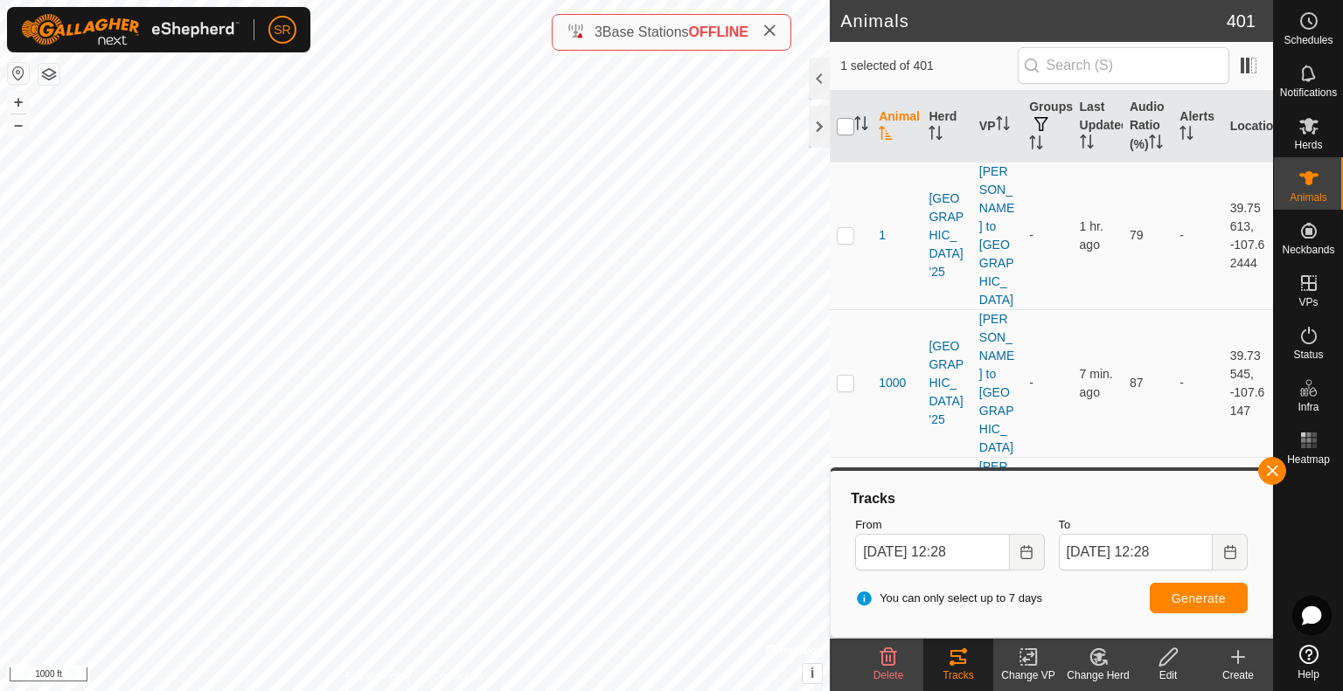
checkbox input "false"
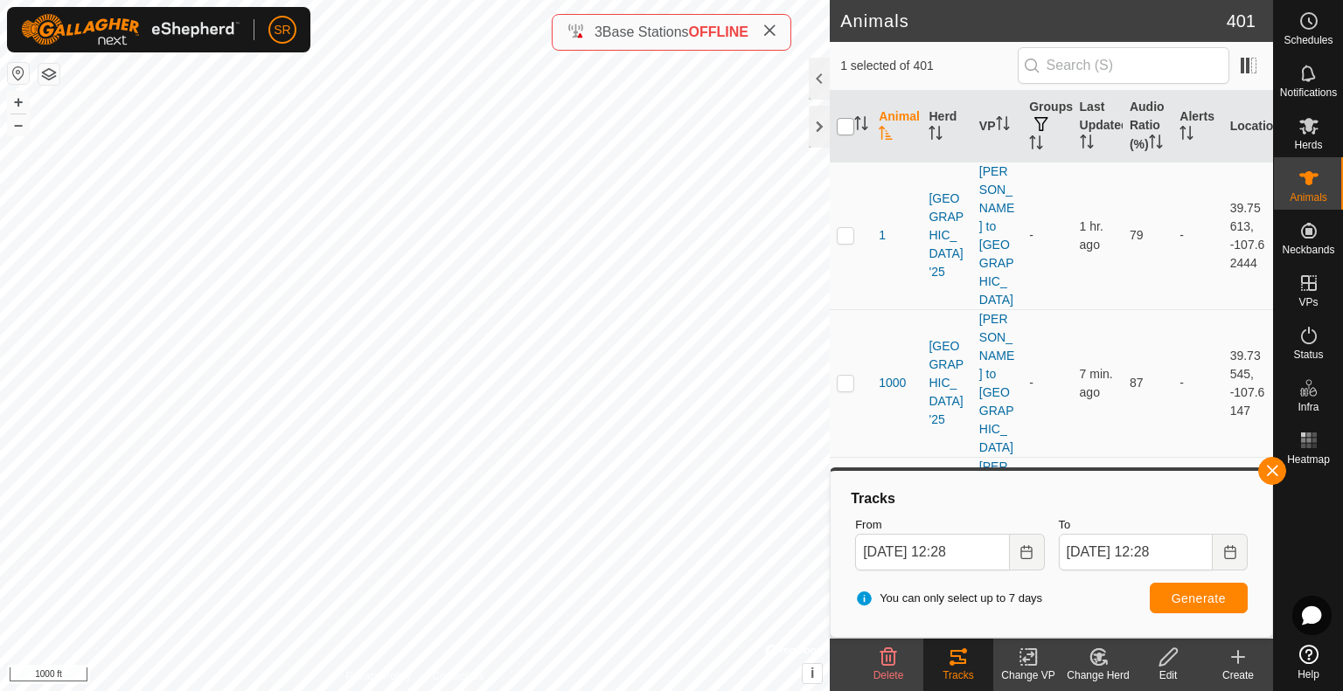
checkbox input "false"
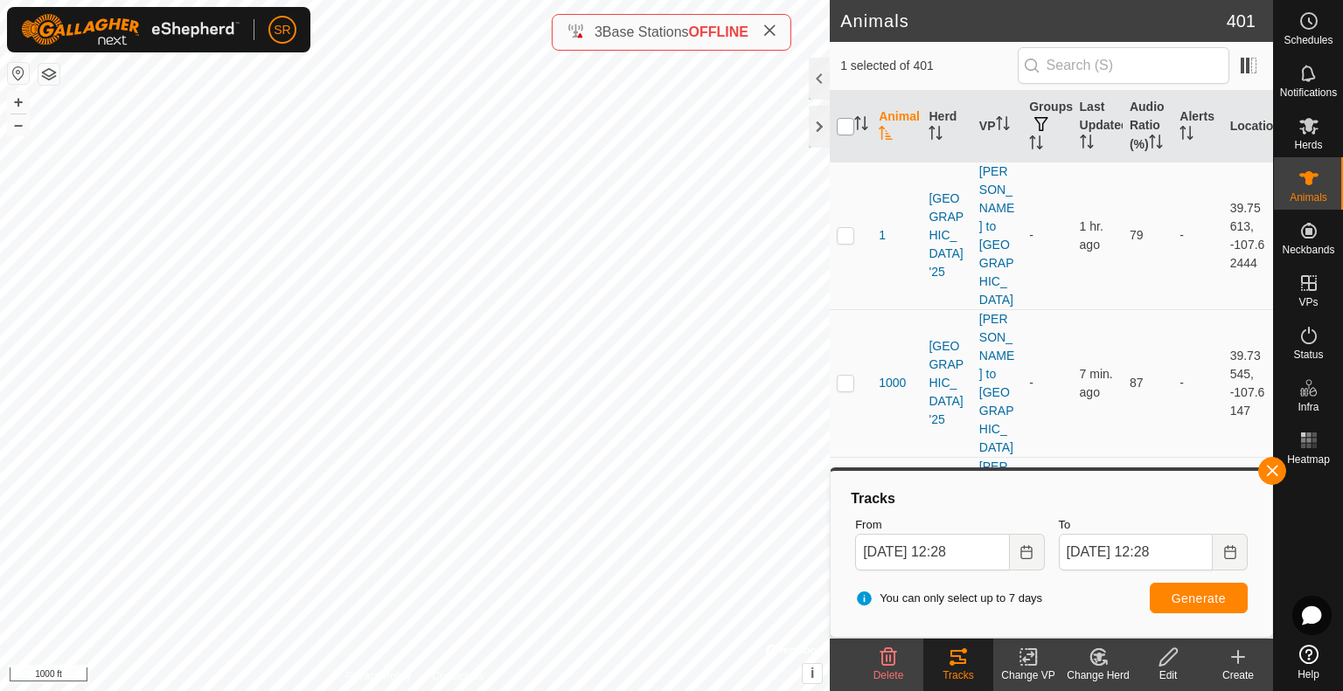
checkbox input "false"
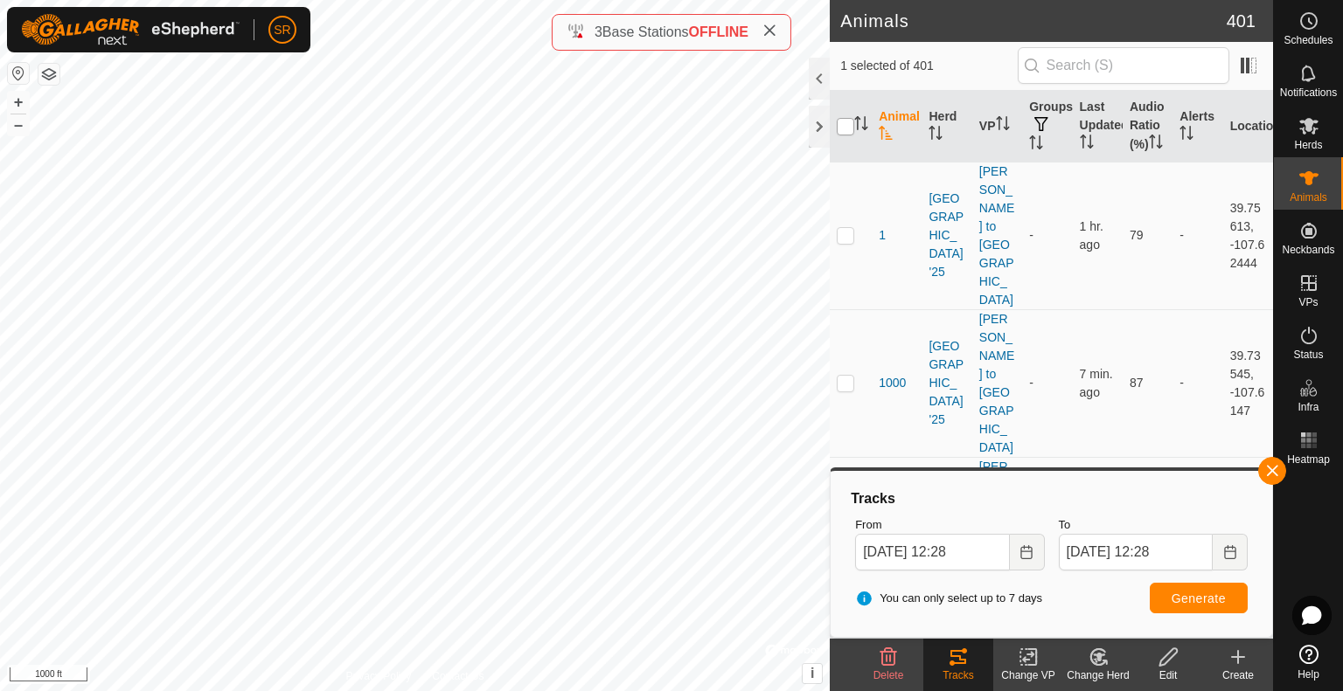
checkbox input "false"
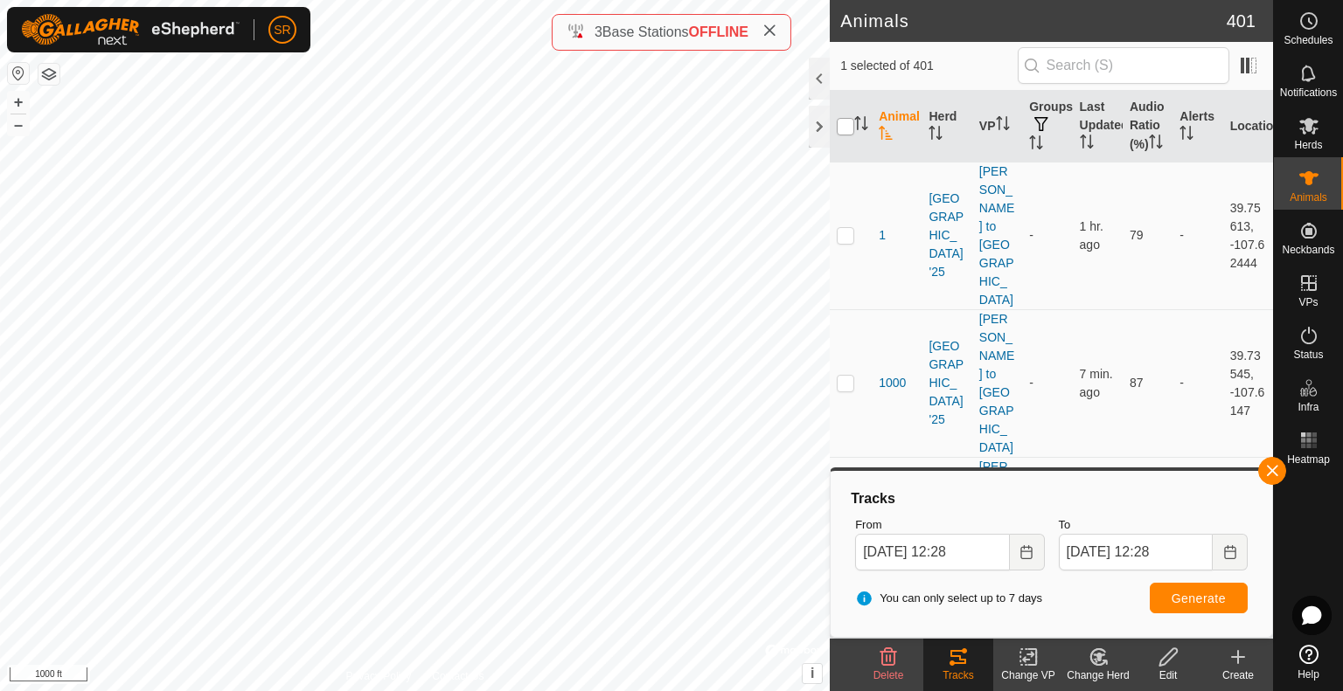
checkbox input "false"
click at [816, 118] on div at bounding box center [819, 127] width 21 height 42
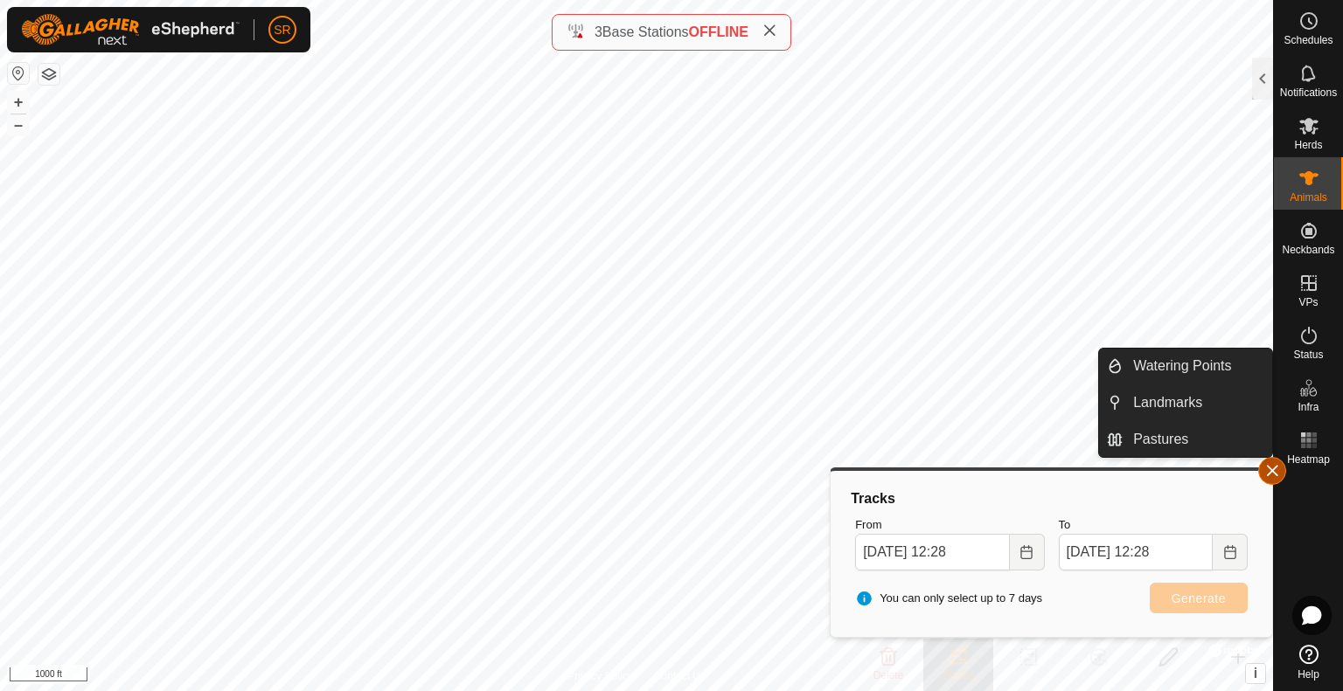
click at [1262, 473] on button "button" at bounding box center [1272, 471] width 28 height 28
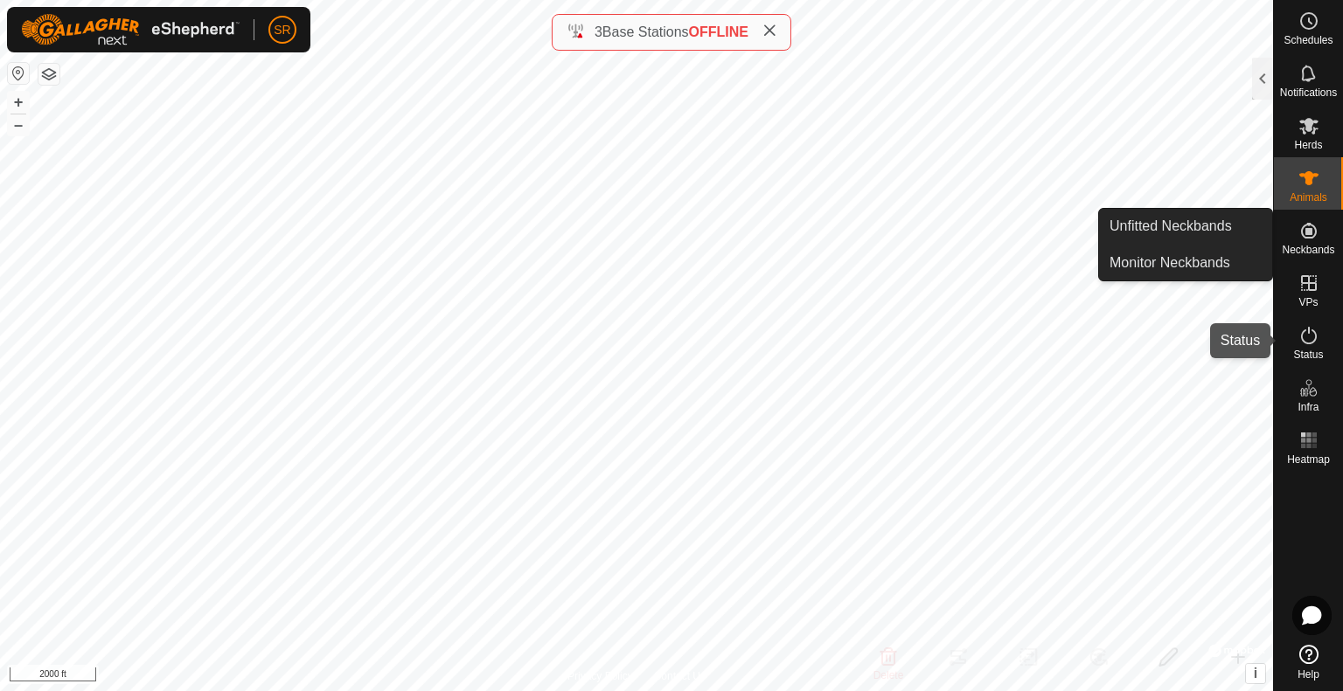
click at [1308, 350] on span "Status" at bounding box center [1308, 355] width 30 height 10
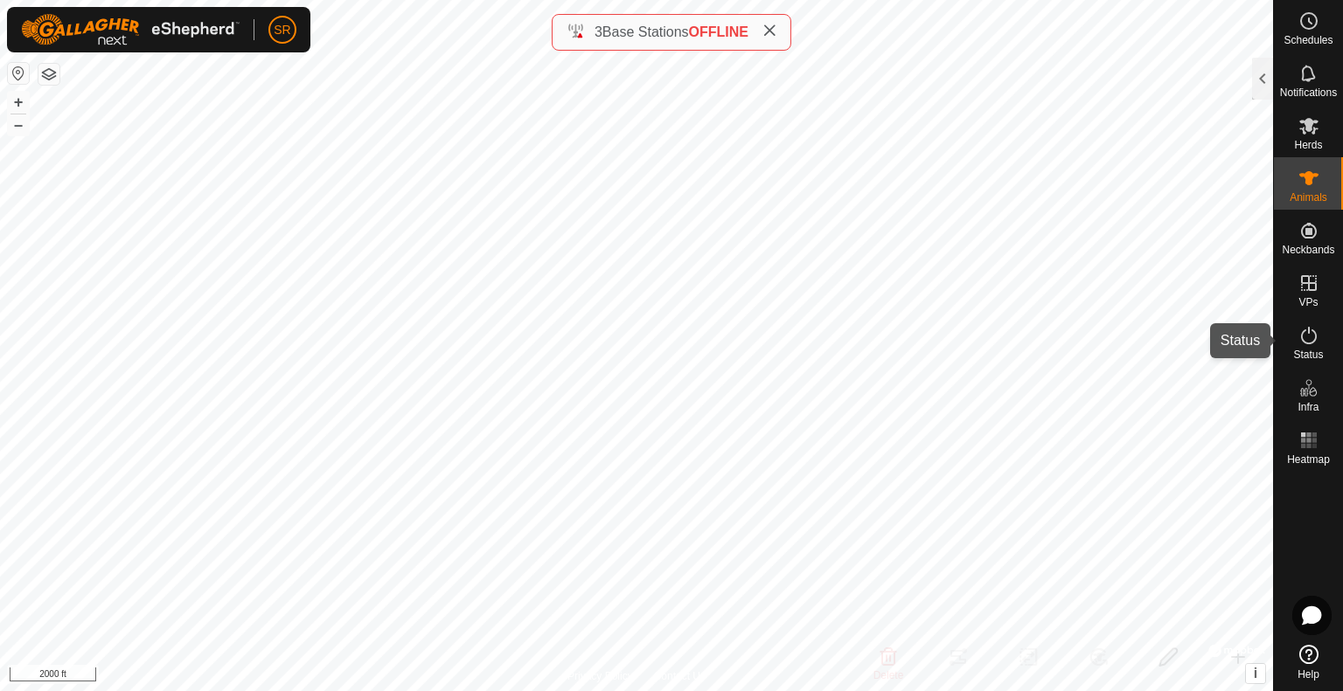
click at [1311, 341] on icon at bounding box center [1308, 335] width 21 height 21
click at [1257, 81] on div at bounding box center [1262, 79] width 21 height 42
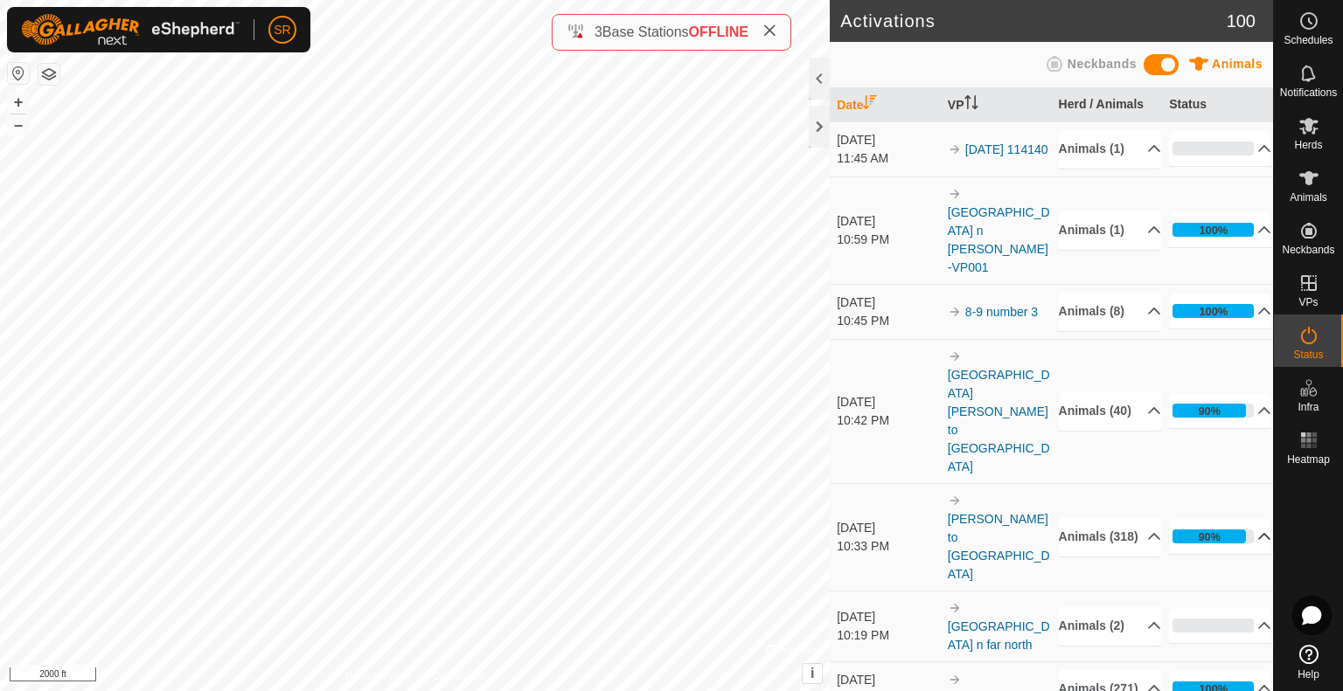
click at [1240, 519] on p-accordion-header "90%" at bounding box center [1220, 536] width 102 height 35
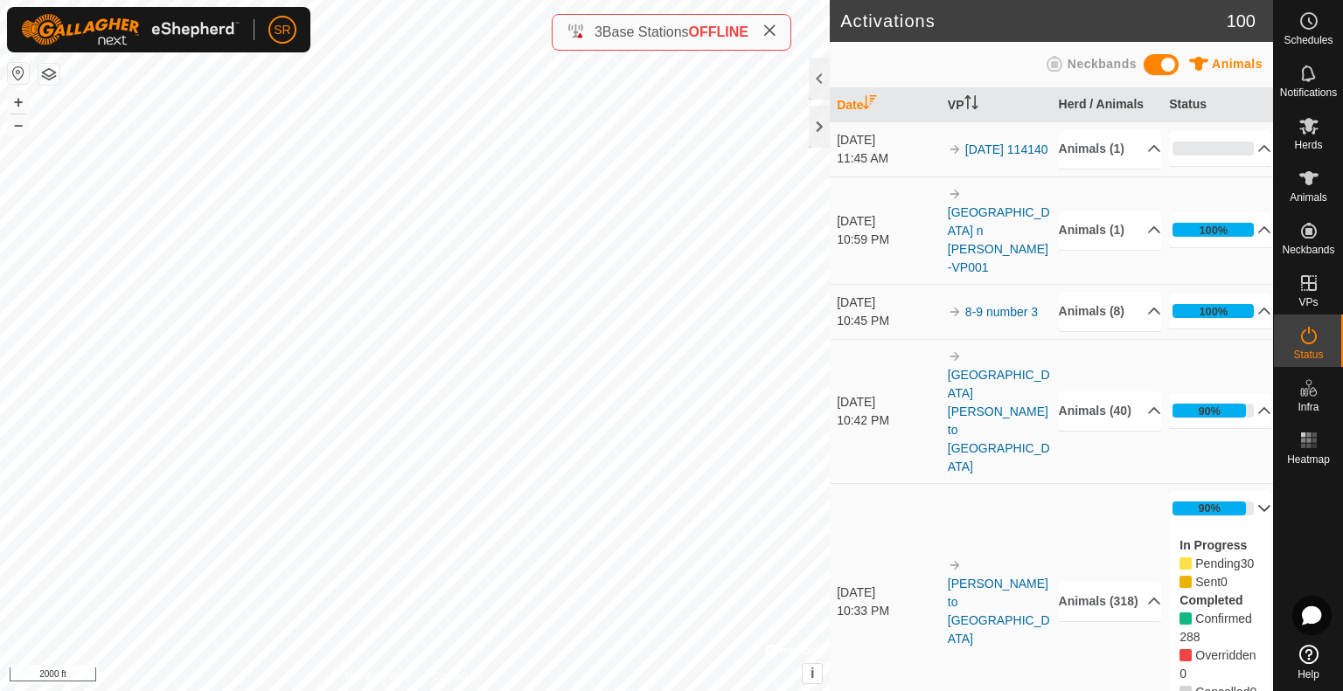
click at [1241, 491] on p-accordion-header "90%" at bounding box center [1220, 508] width 102 height 35
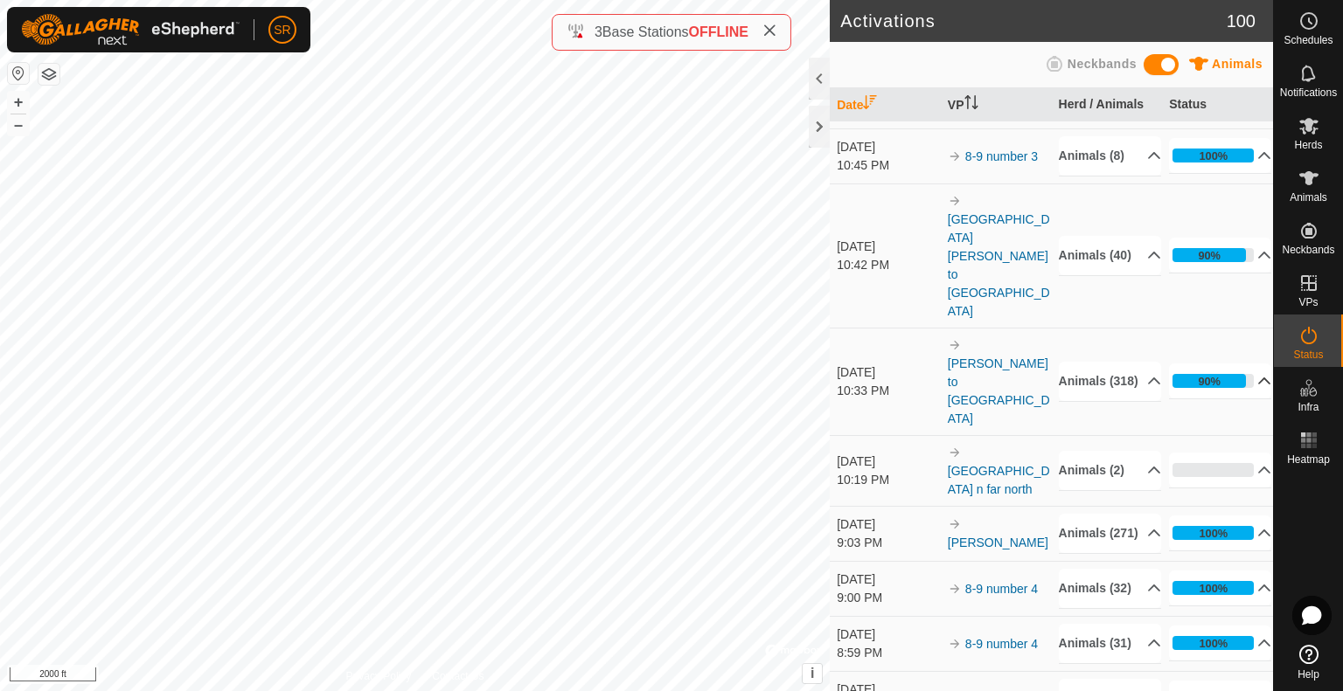
scroll to position [156, 0]
click at [1314, 181] on icon at bounding box center [1308, 178] width 21 height 21
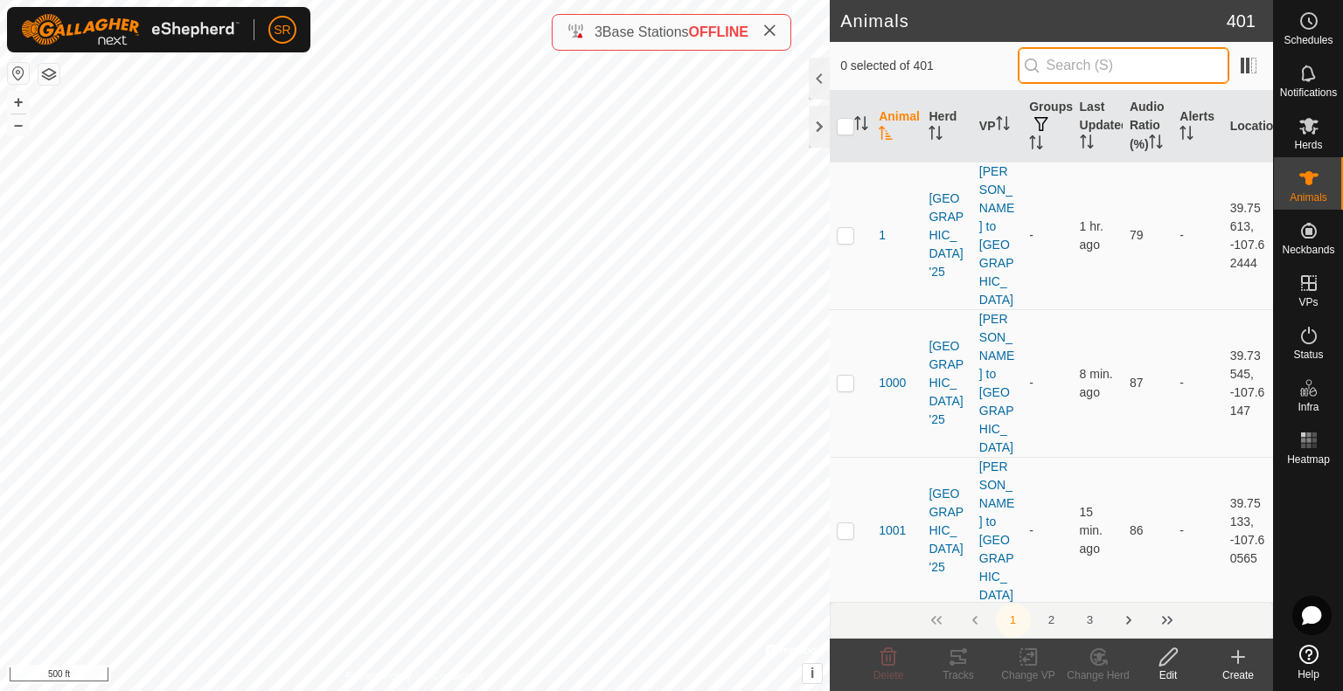
click at [1105, 59] on input "text" at bounding box center [1123, 65] width 212 height 37
